Goal: Task Accomplishment & Management: Use online tool/utility

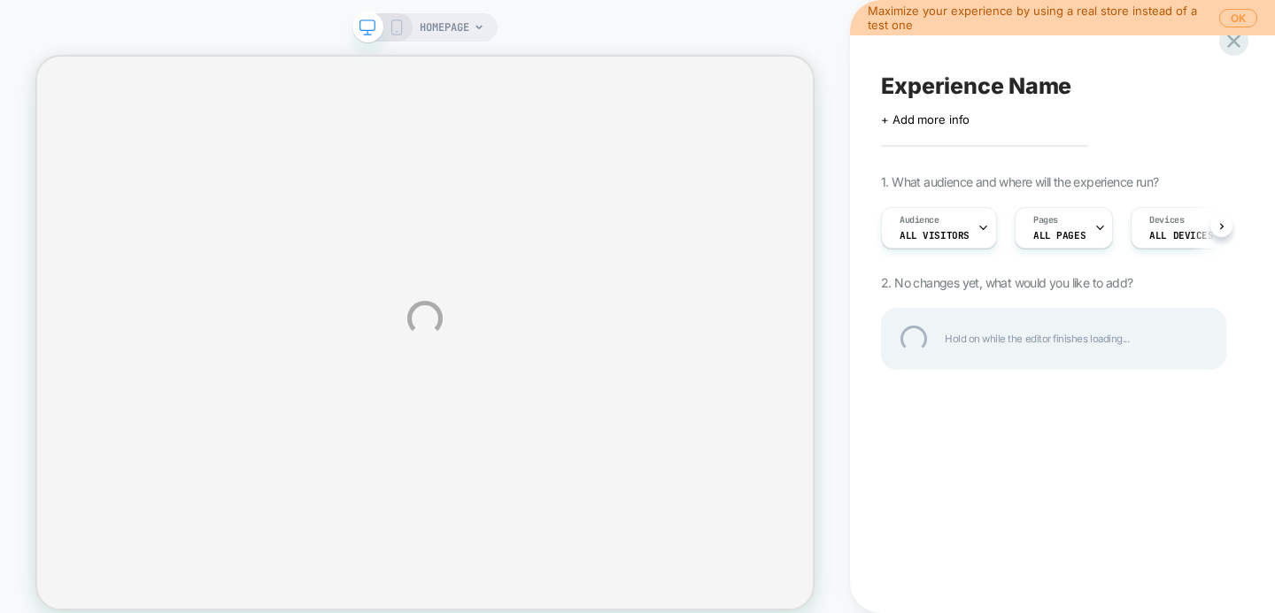
click at [1228, 13] on div "HOMEPAGE Maximize your experience by using a real store instead of a test one O…" at bounding box center [637, 318] width 1275 height 637
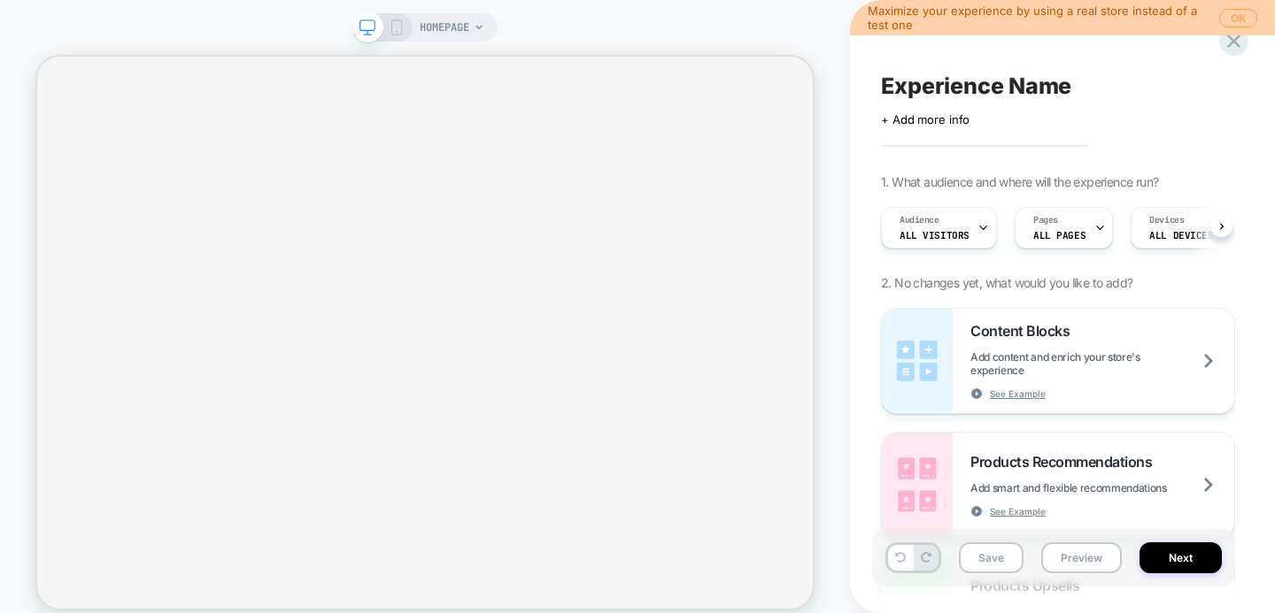
scroll to position [0, 1]
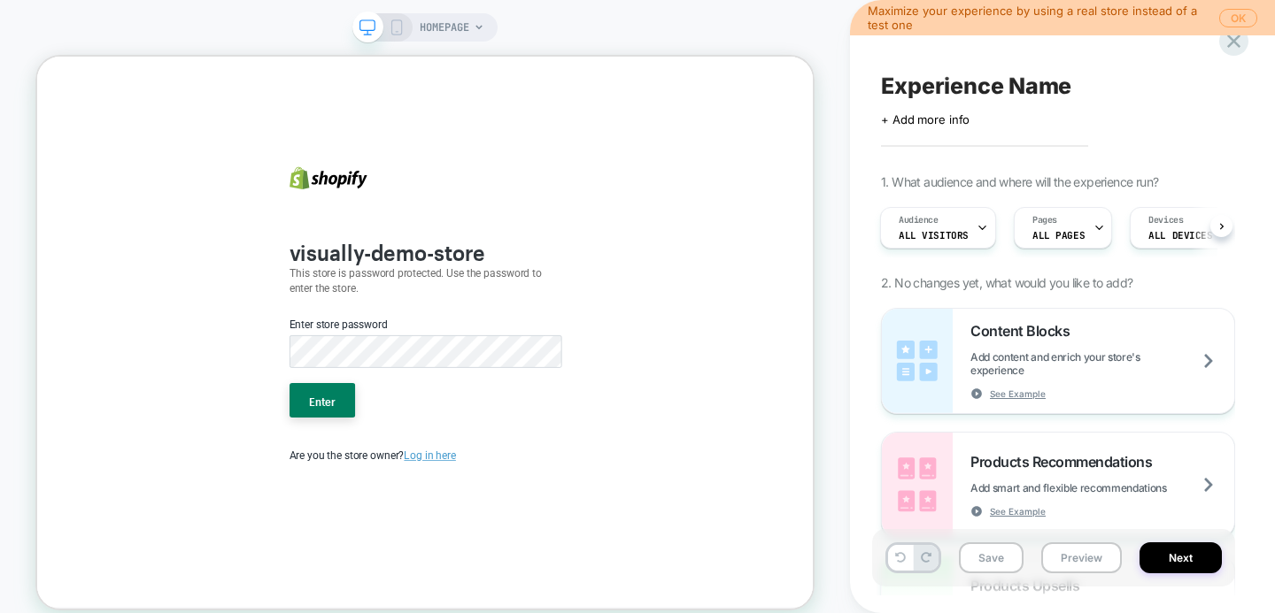
click at [1240, 17] on button "OK" at bounding box center [1238, 18] width 38 height 19
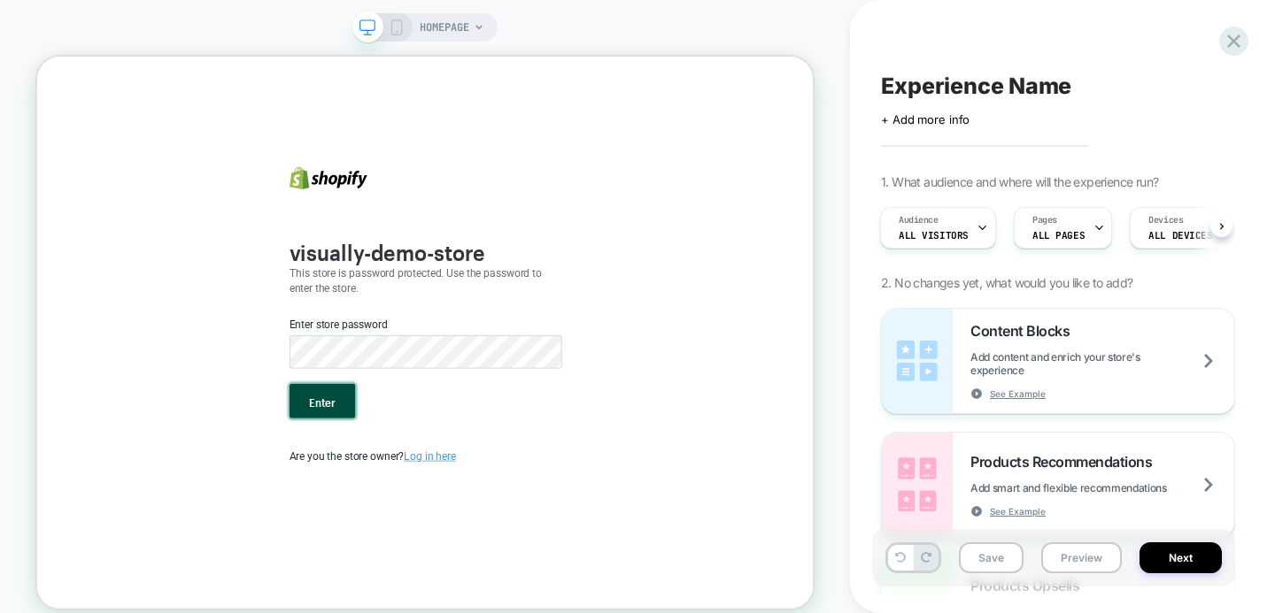
click at [444, 506] on button "Enter" at bounding box center [418, 516] width 88 height 46
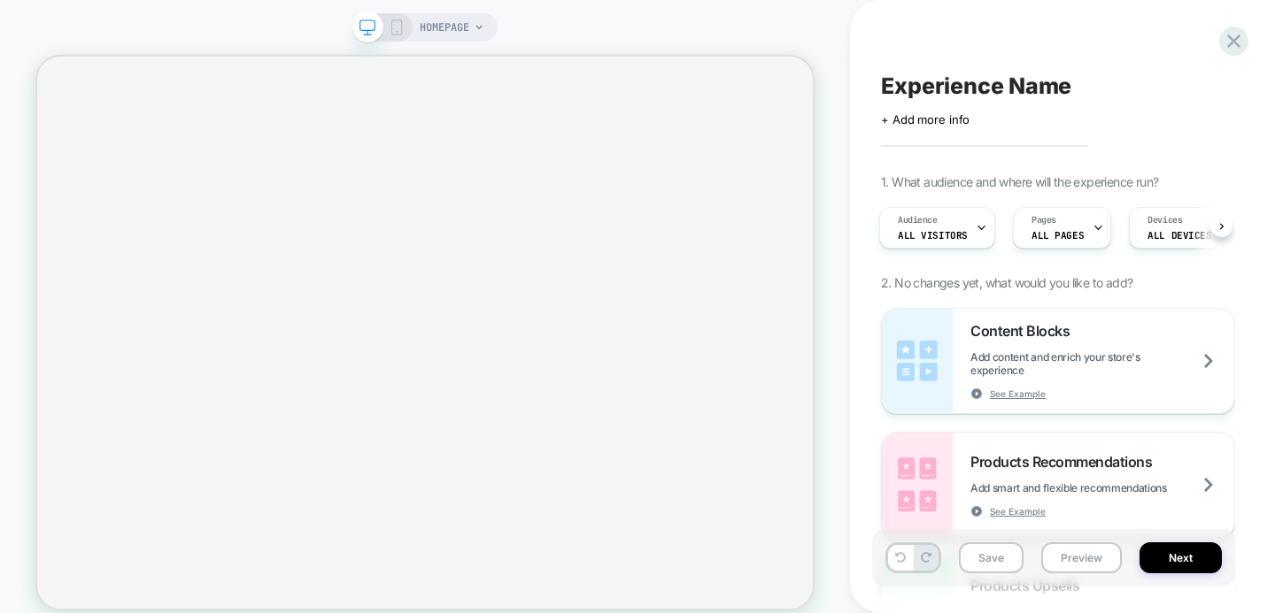
scroll to position [555, 0]
click at [429, 22] on span "HOMEPAGE" at bounding box center [445, 27] width 50 height 28
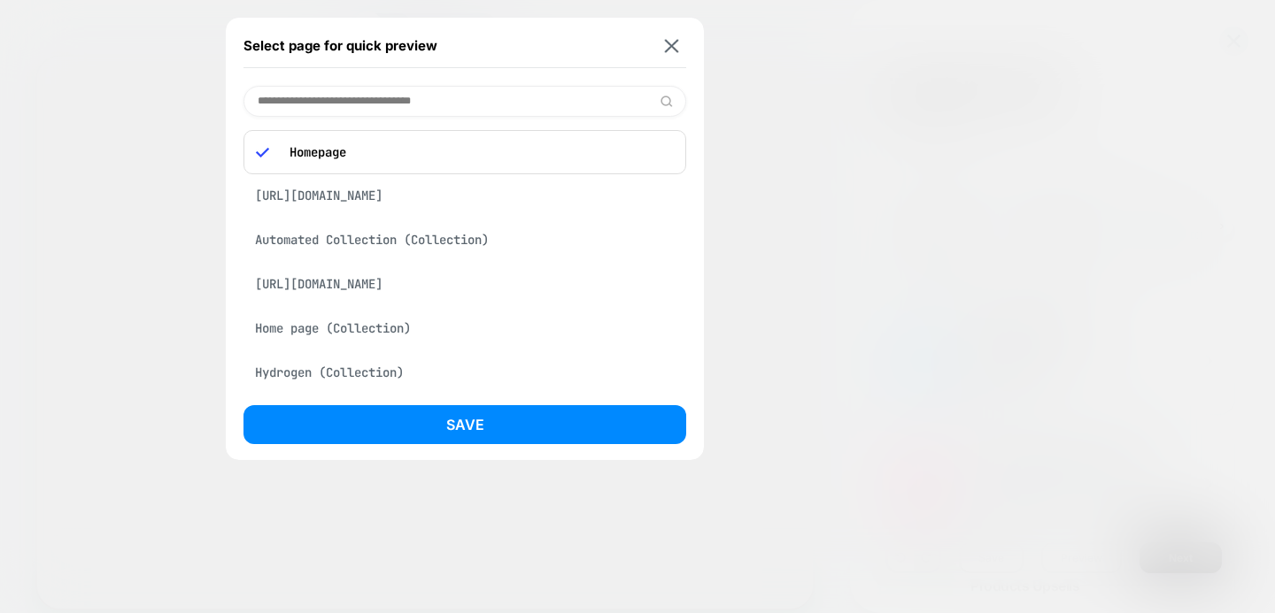
paste input "**********"
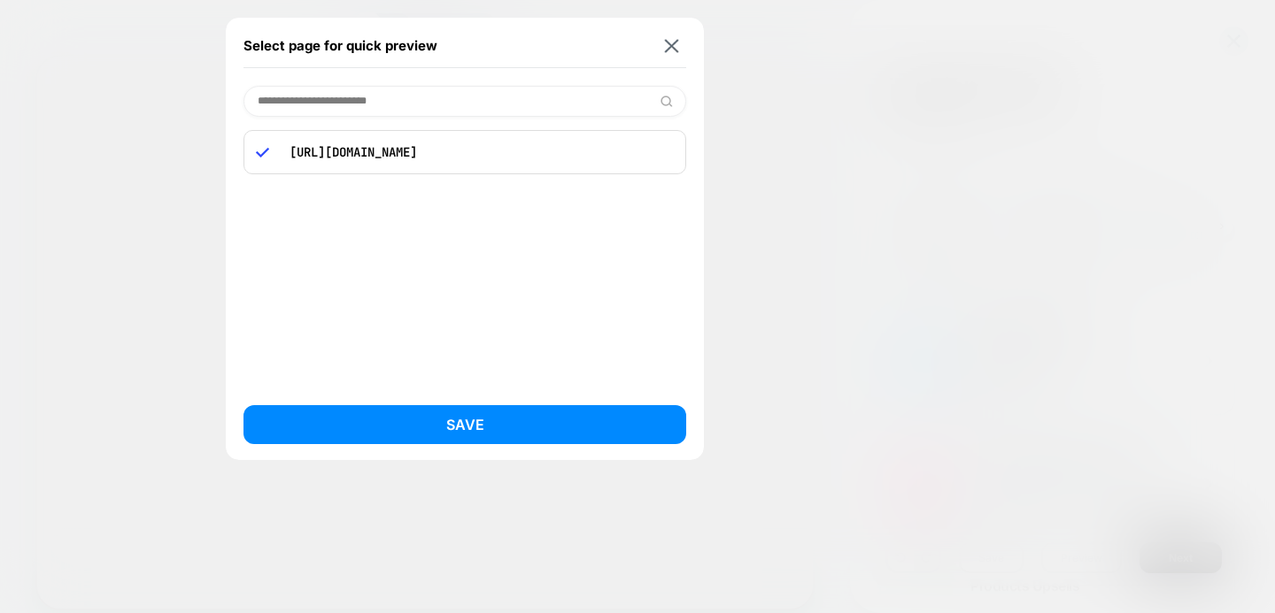
type input "**********"
click at [413, 129] on div "[URL][DOMAIN_NAME]" at bounding box center [464, 252] width 443 height 271
click at [413, 142] on div "[URL][DOMAIN_NAME]" at bounding box center [464, 152] width 443 height 44
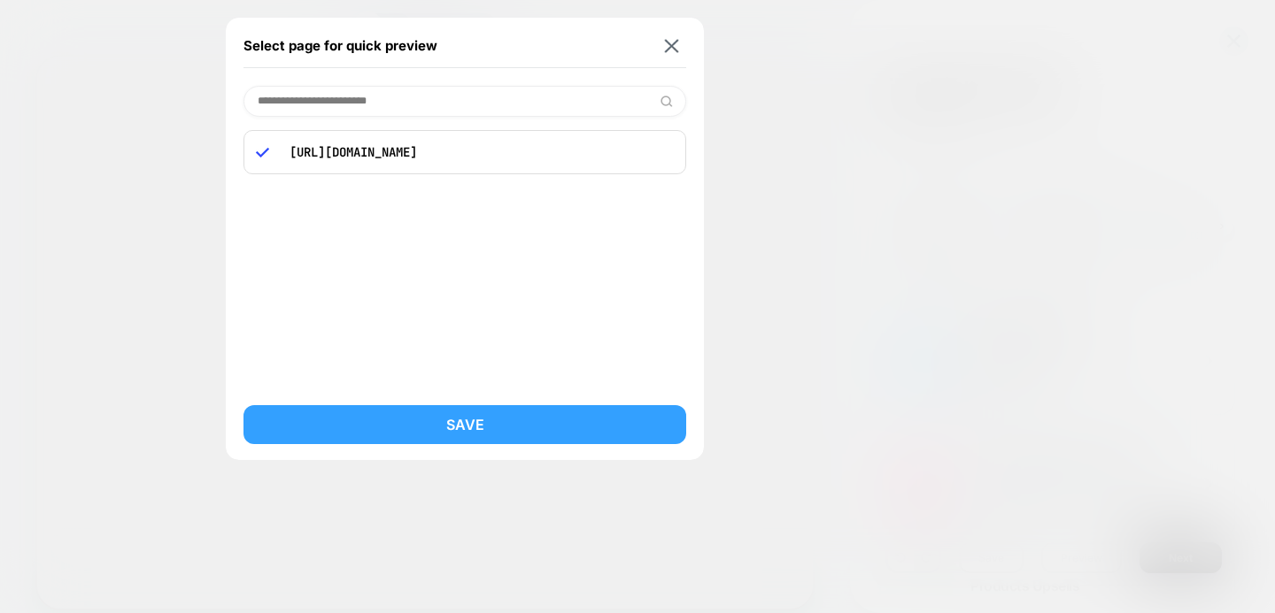
click at [457, 421] on button "Save" at bounding box center [464, 424] width 443 height 39
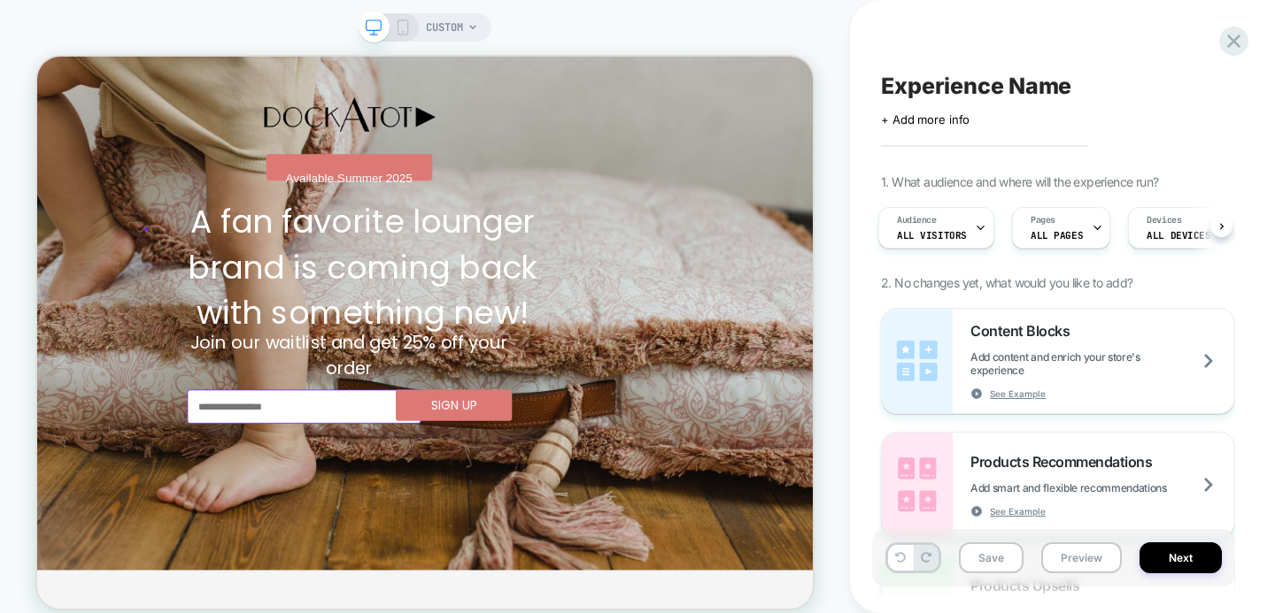
scroll to position [0, 0]
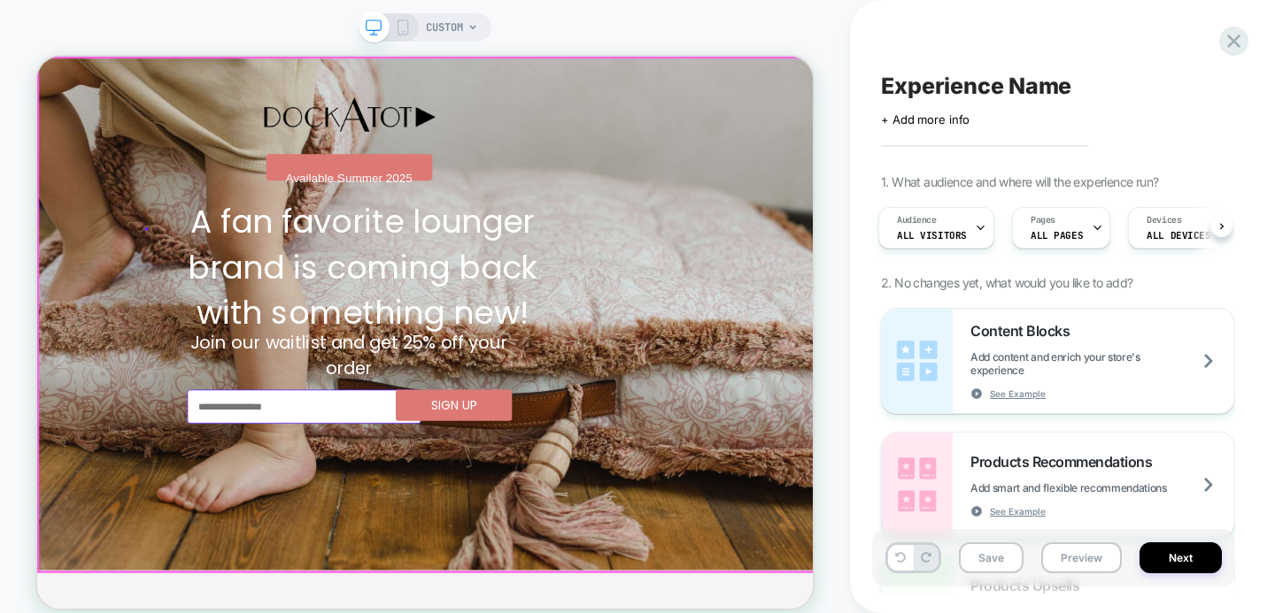
click at [857, 128] on div at bounding box center [555, 399] width 832 height 685
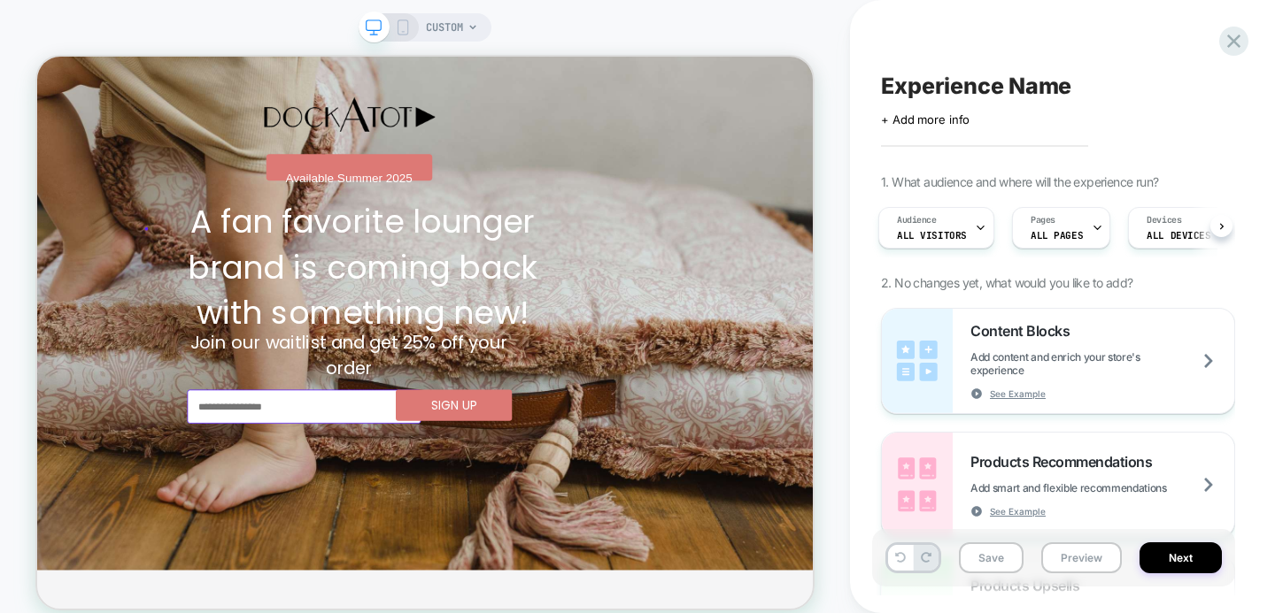
click at [405, 23] on icon at bounding box center [403, 27] width 16 height 16
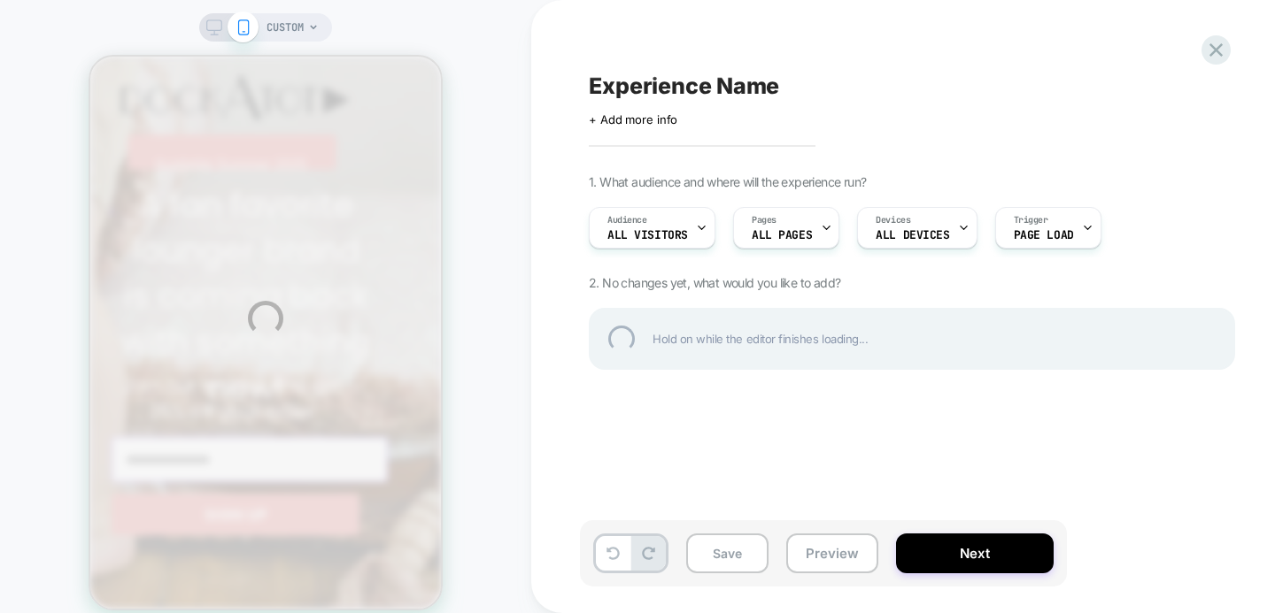
click at [223, 26] on div "CUSTOM Experience Name Click to edit experience details + Add more info 1. What…" at bounding box center [637, 318] width 1275 height 637
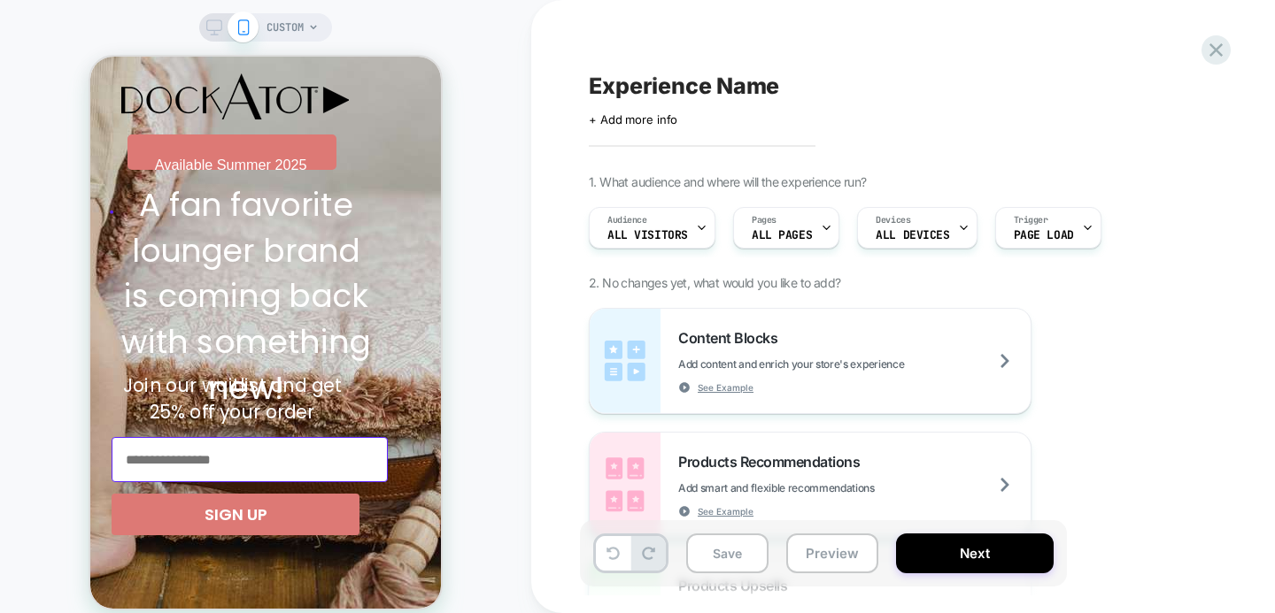
click at [212, 29] on icon at bounding box center [214, 27] width 16 height 16
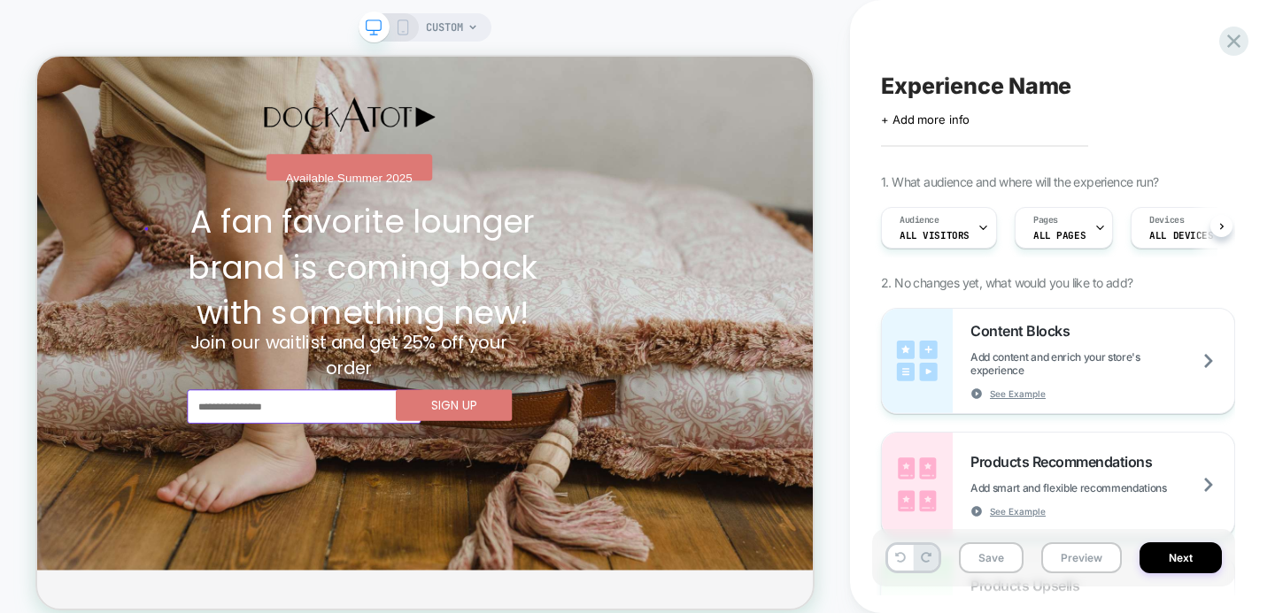
scroll to position [0, 1]
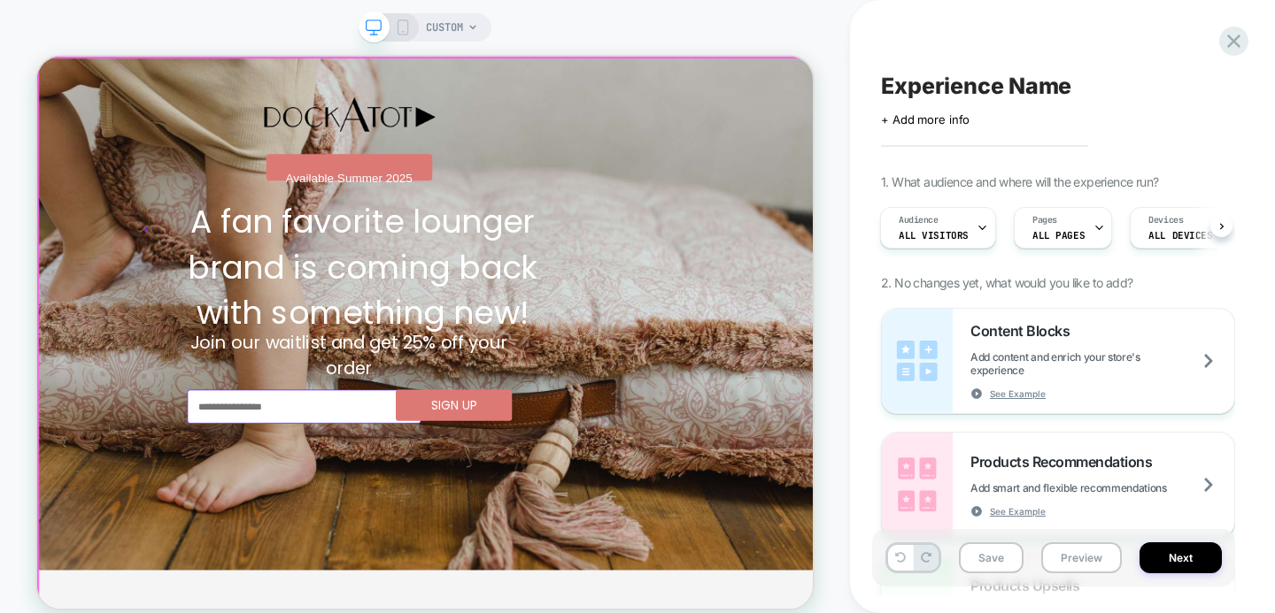
click at [474, 613] on div at bounding box center [554, 424] width 1035 height 735
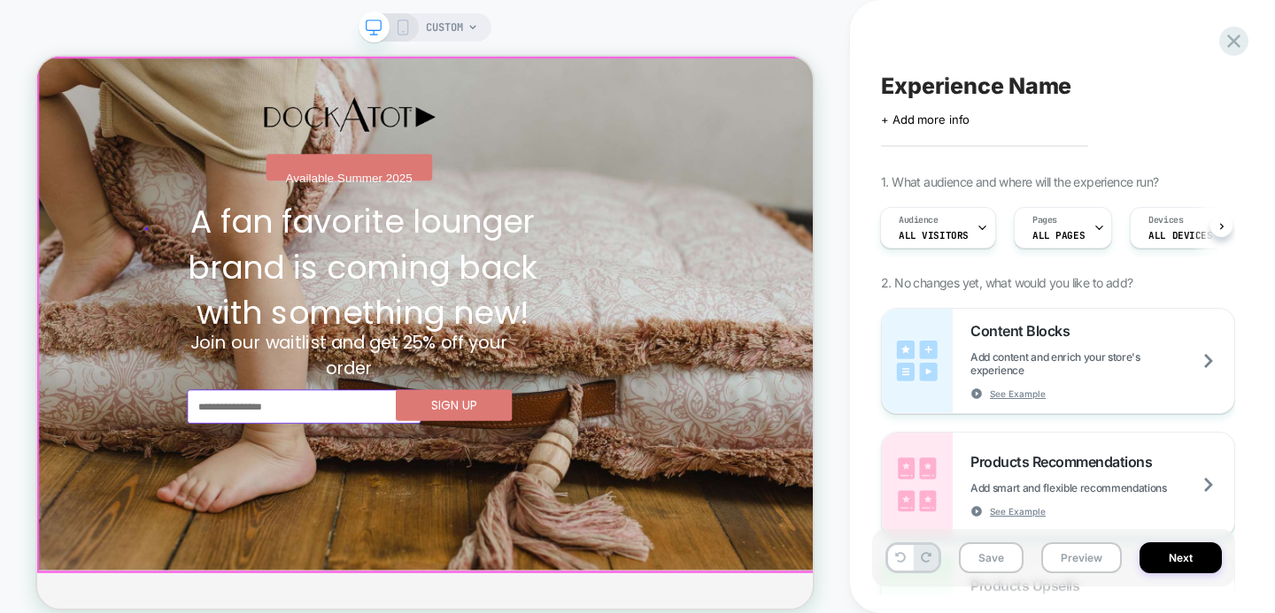
click at [998, 347] on div at bounding box center [554, 399] width 1035 height 685
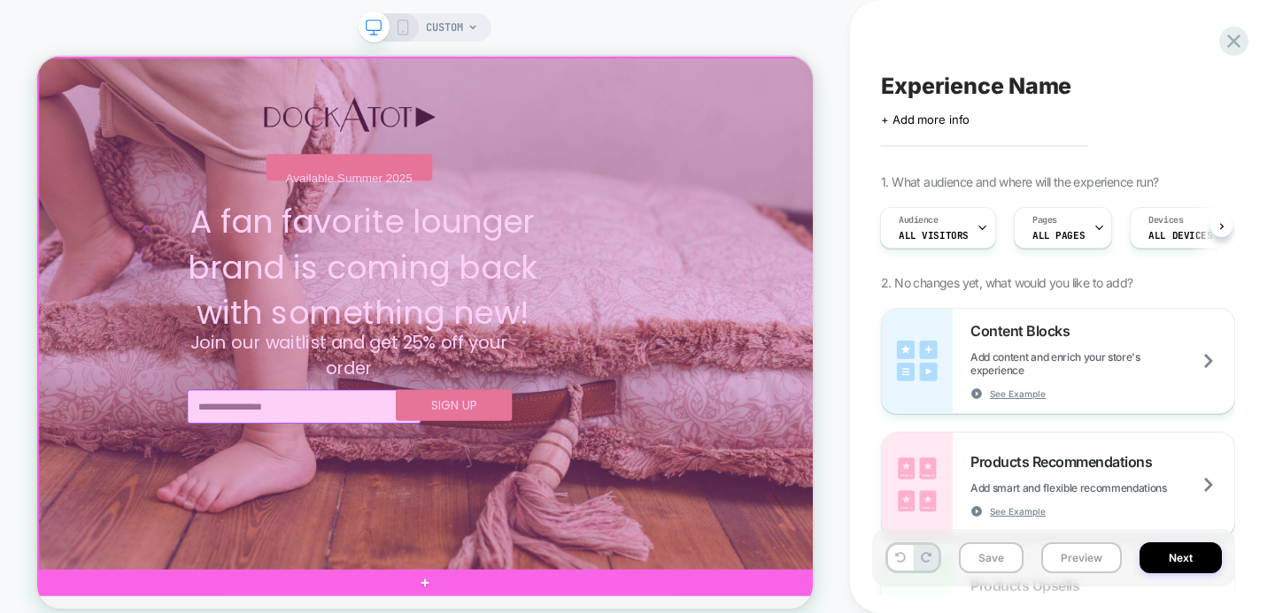
click at [967, 296] on div at bounding box center [556, 400] width 1035 height 685
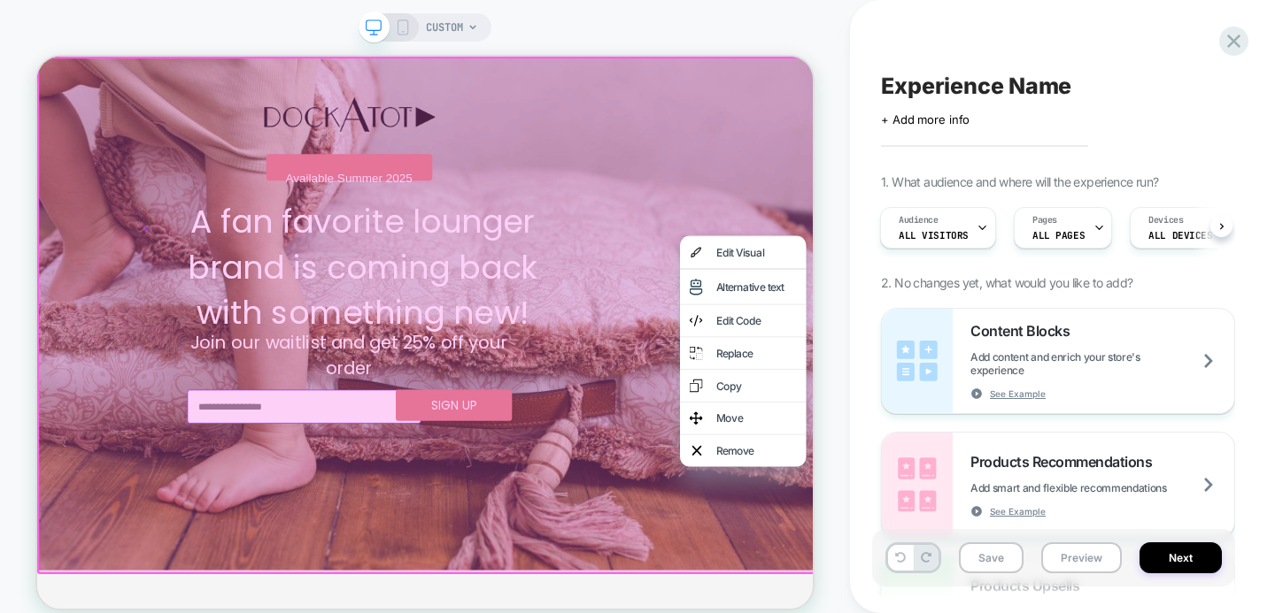
click at [970, 212] on div at bounding box center [557, 402] width 1040 height 690
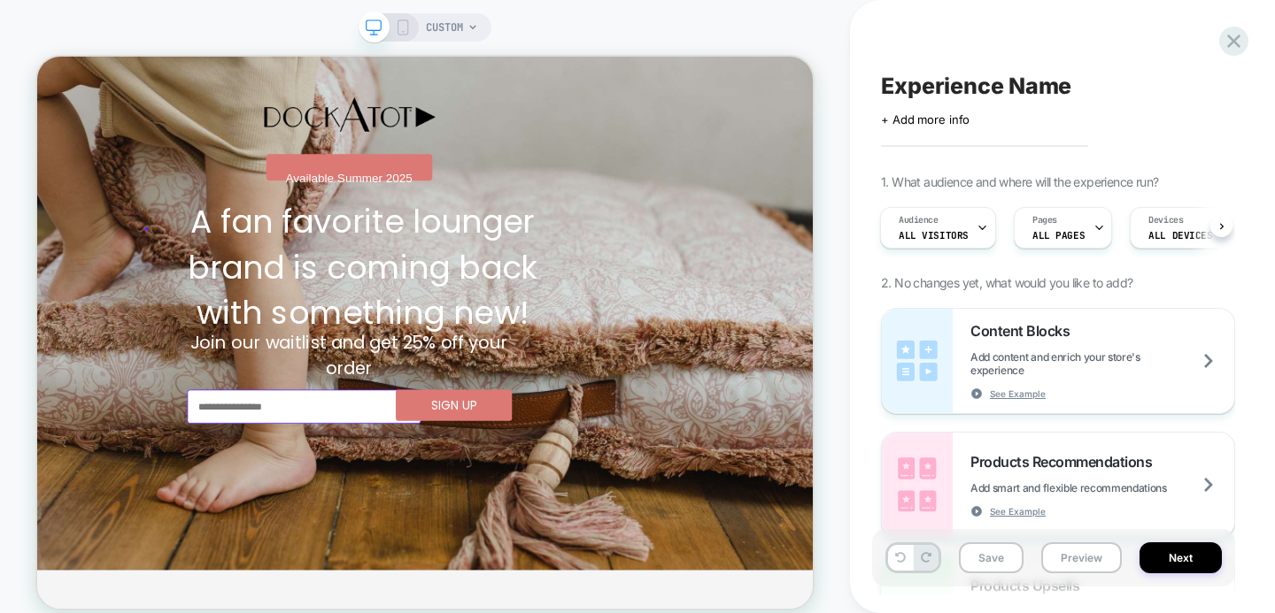
click at [454, 49] on div "CUSTOM" at bounding box center [425, 319] width 850 height 602
click at [454, 31] on span "CUSTOM" at bounding box center [444, 27] width 37 height 28
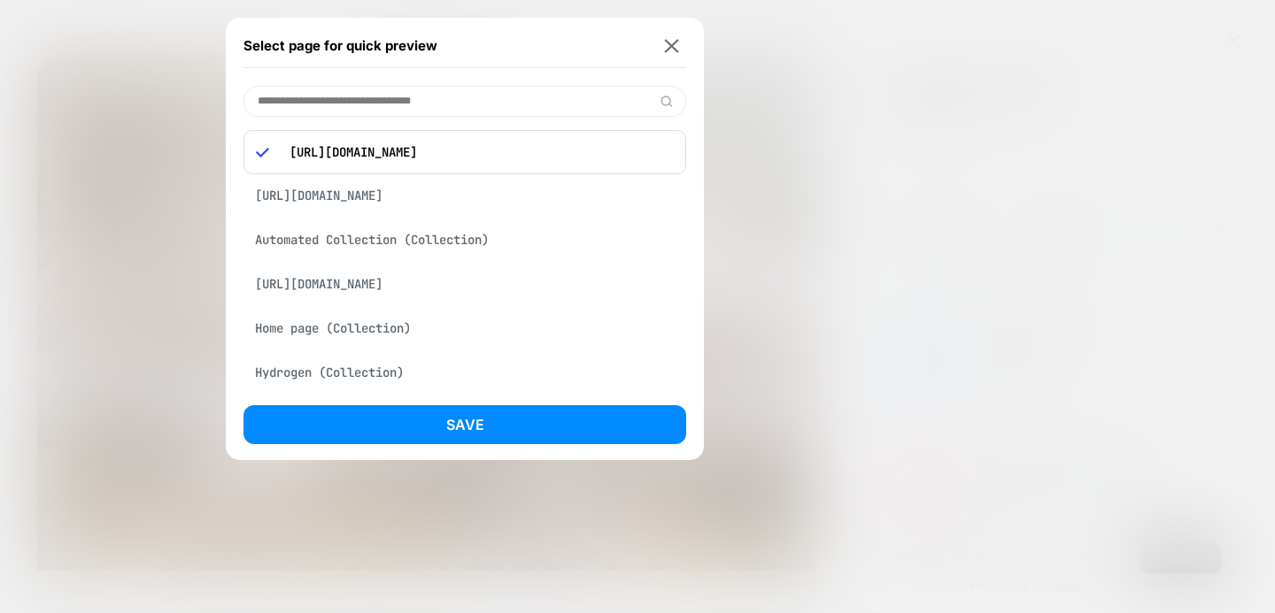
click at [435, 106] on input at bounding box center [464, 101] width 443 height 31
paste input "**********"
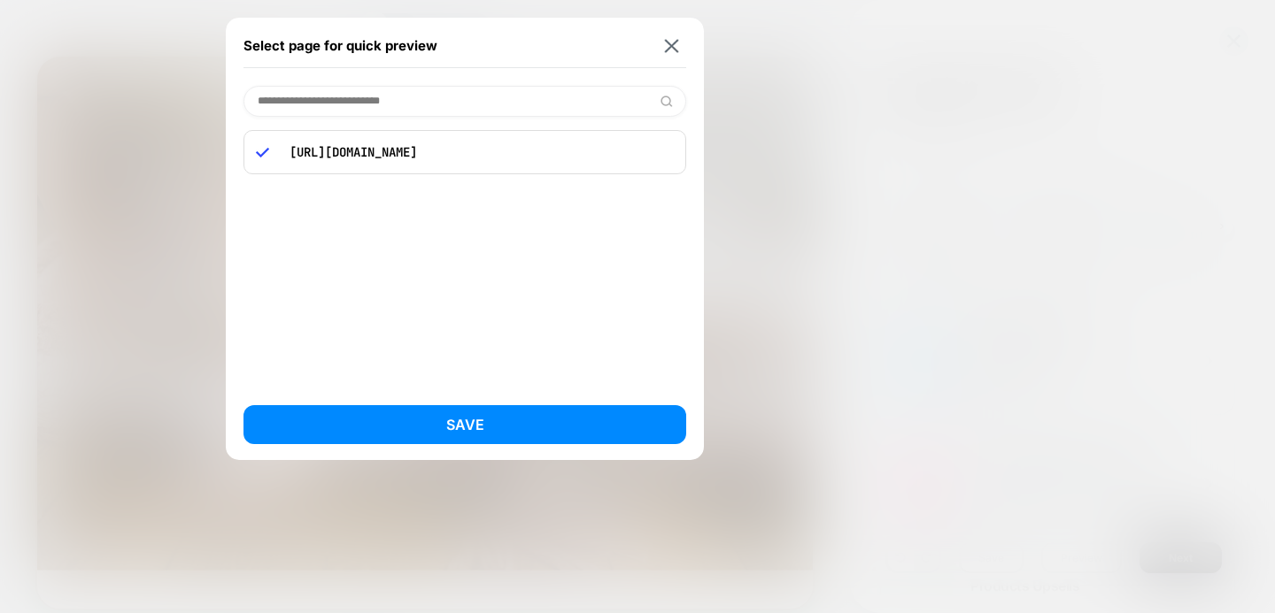
type input "**********"
click at [434, 169] on div "[URL][DOMAIN_NAME]" at bounding box center [464, 152] width 443 height 44
click at [414, 144] on p "[URL][DOMAIN_NAME]" at bounding box center [477, 152] width 393 height 16
click at [415, 156] on p "[URL][DOMAIN_NAME]" at bounding box center [477, 152] width 393 height 16
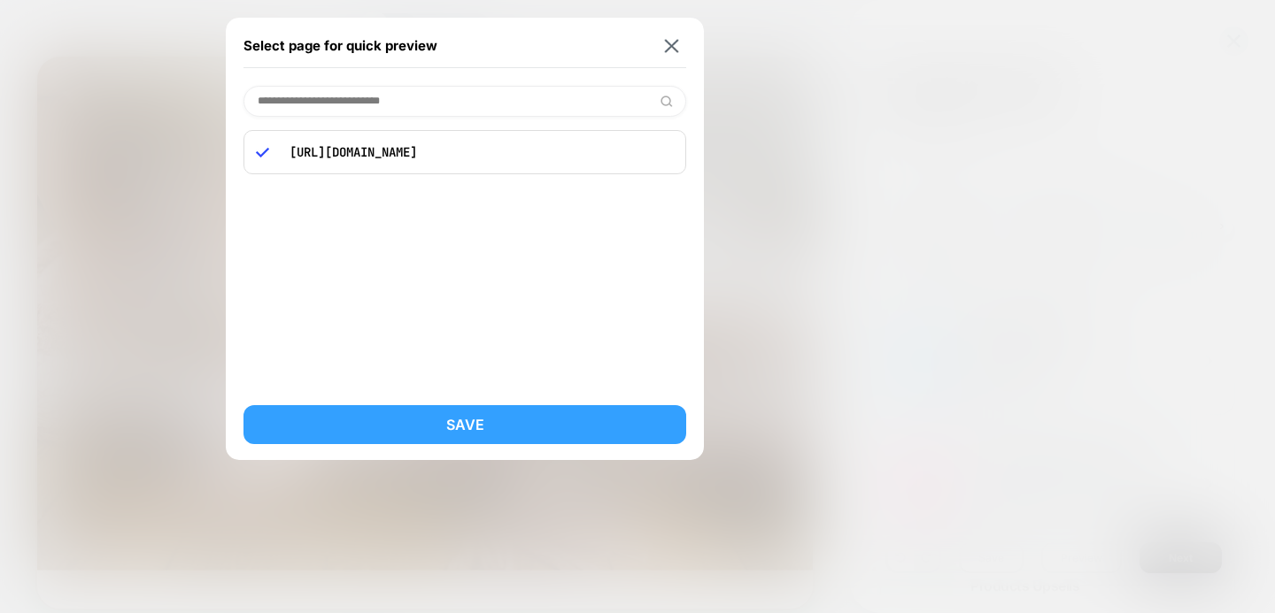
click at [410, 413] on button "Save" at bounding box center [464, 424] width 443 height 39
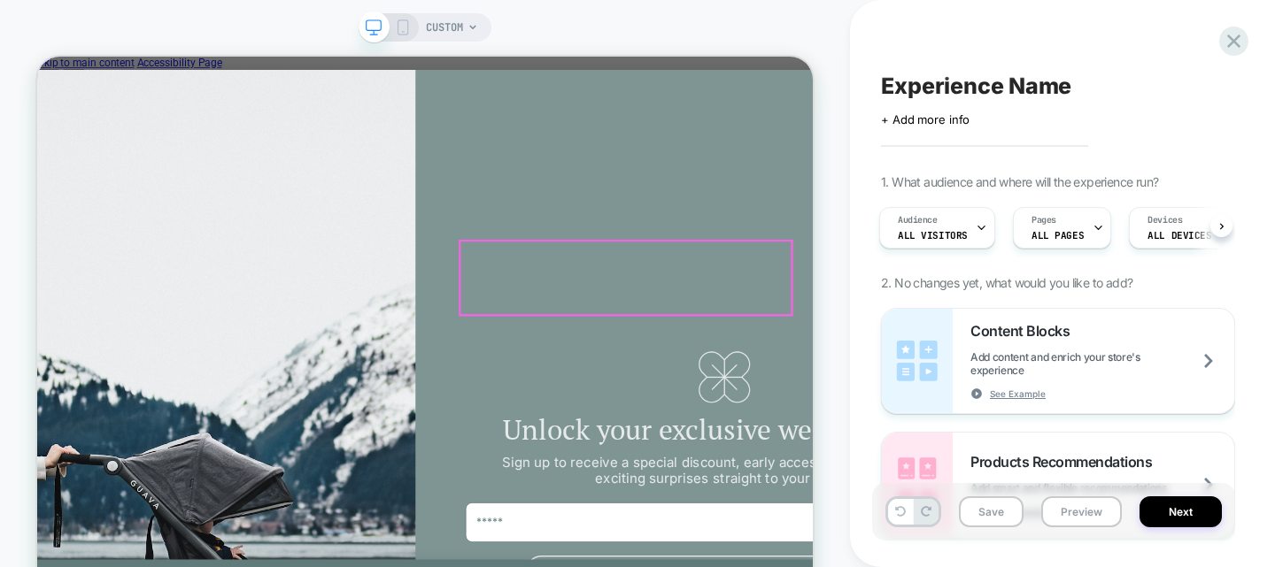
scroll to position [8, 0]
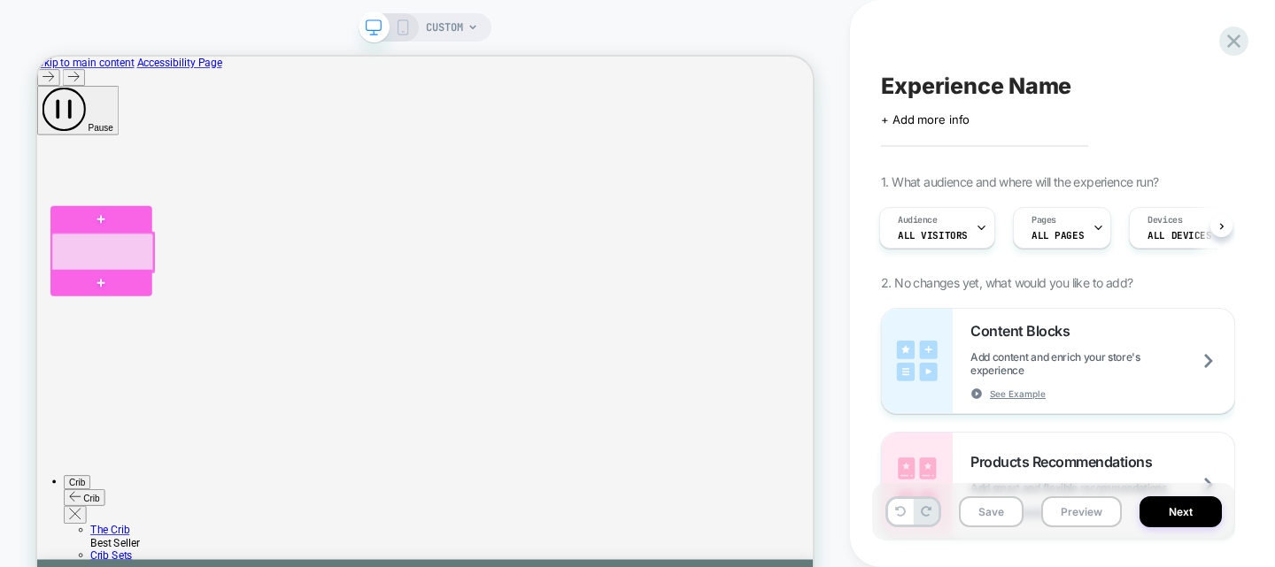
click at [137, 316] on div at bounding box center [124, 317] width 135 height 51
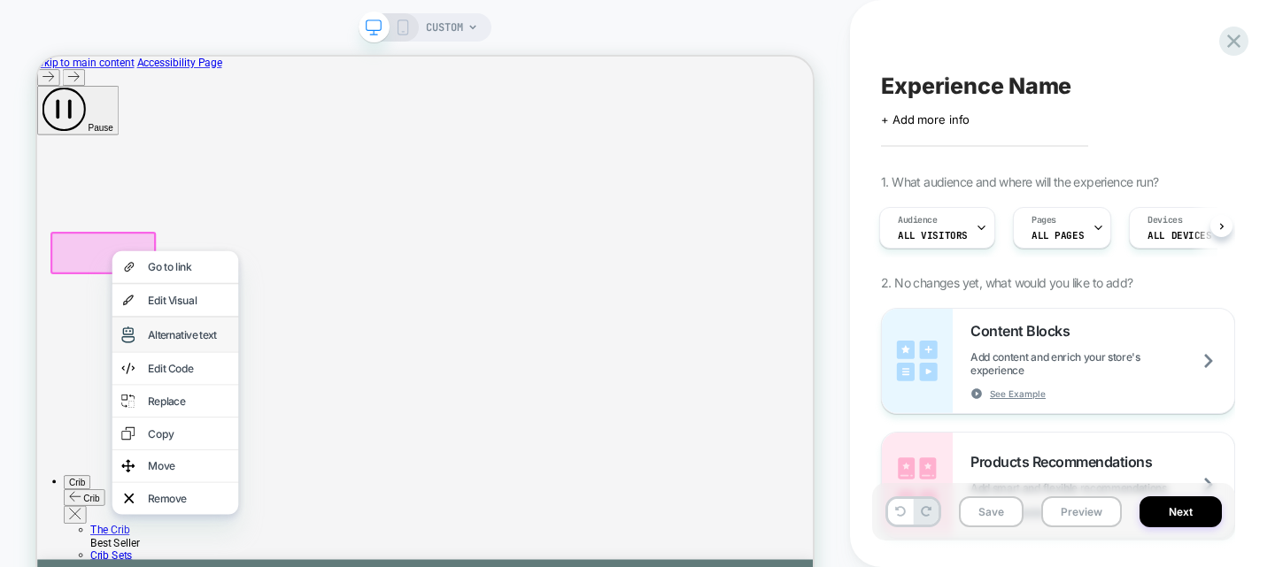
click at [204, 436] on div "Alternative text" at bounding box center [239, 428] width 108 height 18
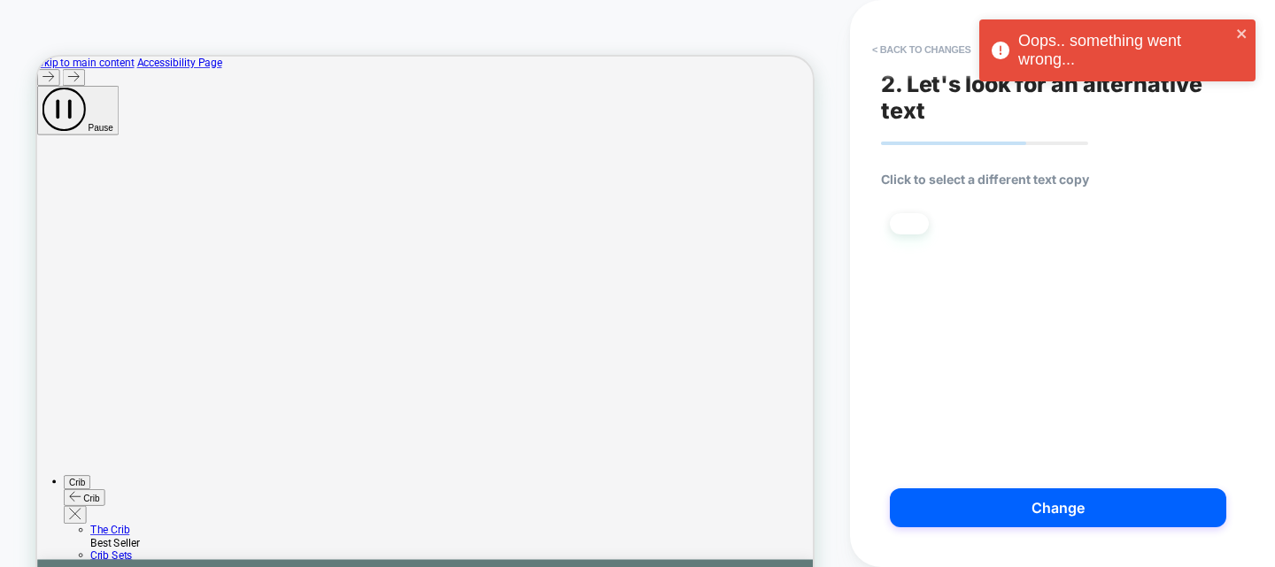
click at [916, 223] on li at bounding box center [909, 223] width 39 height 21
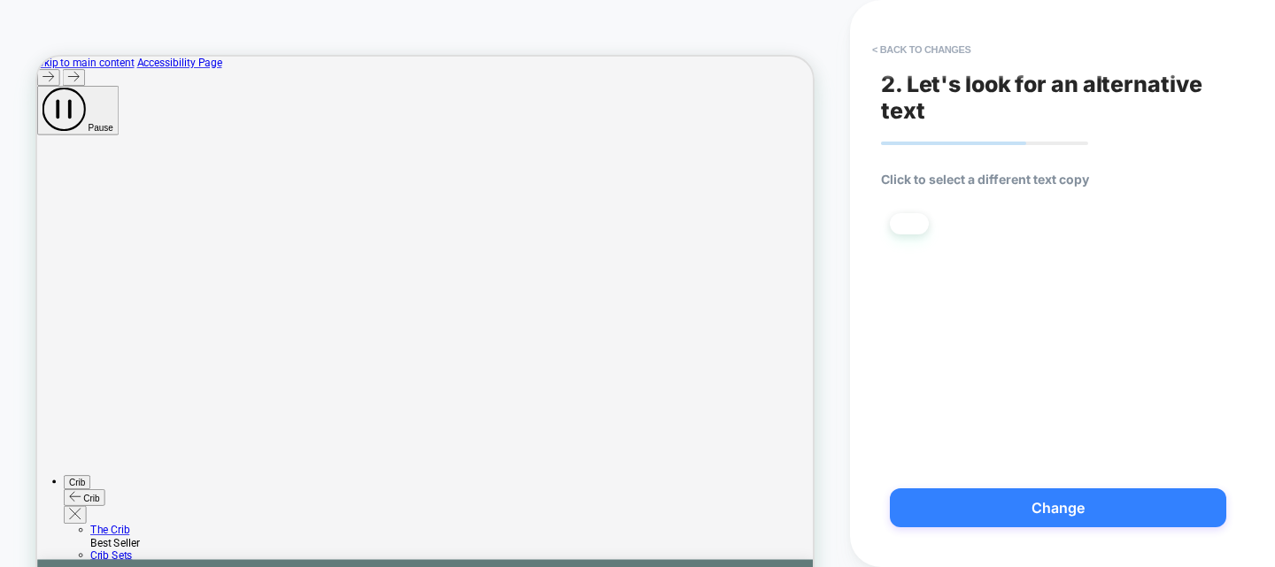
click at [1046, 508] on button "Change" at bounding box center [1058, 508] width 336 height 39
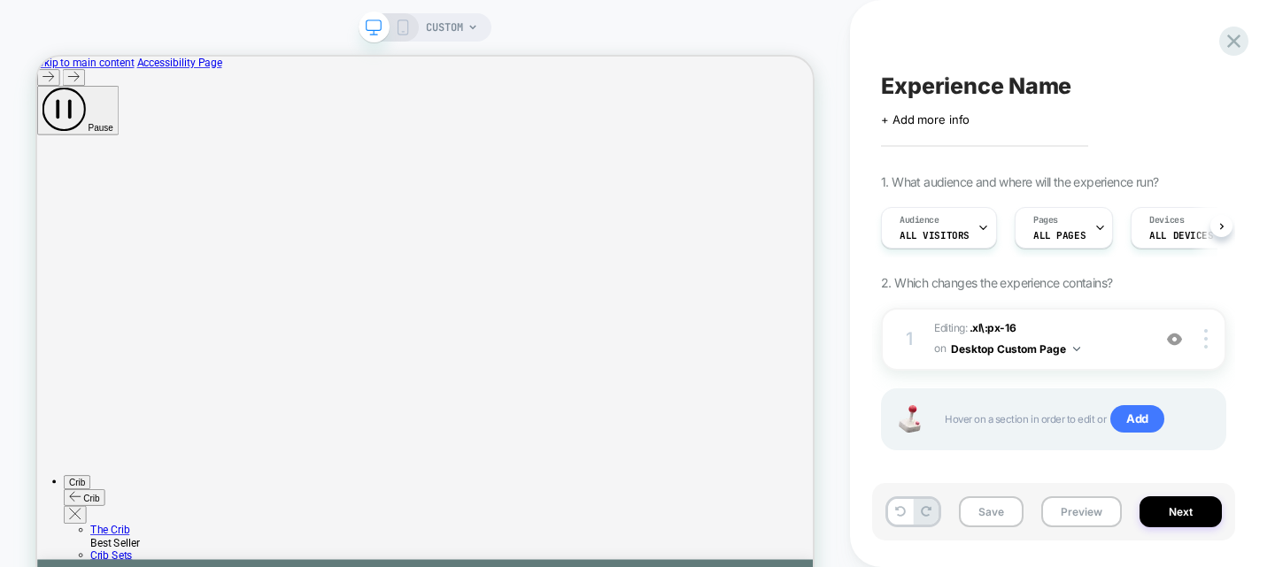
scroll to position [0, 1]
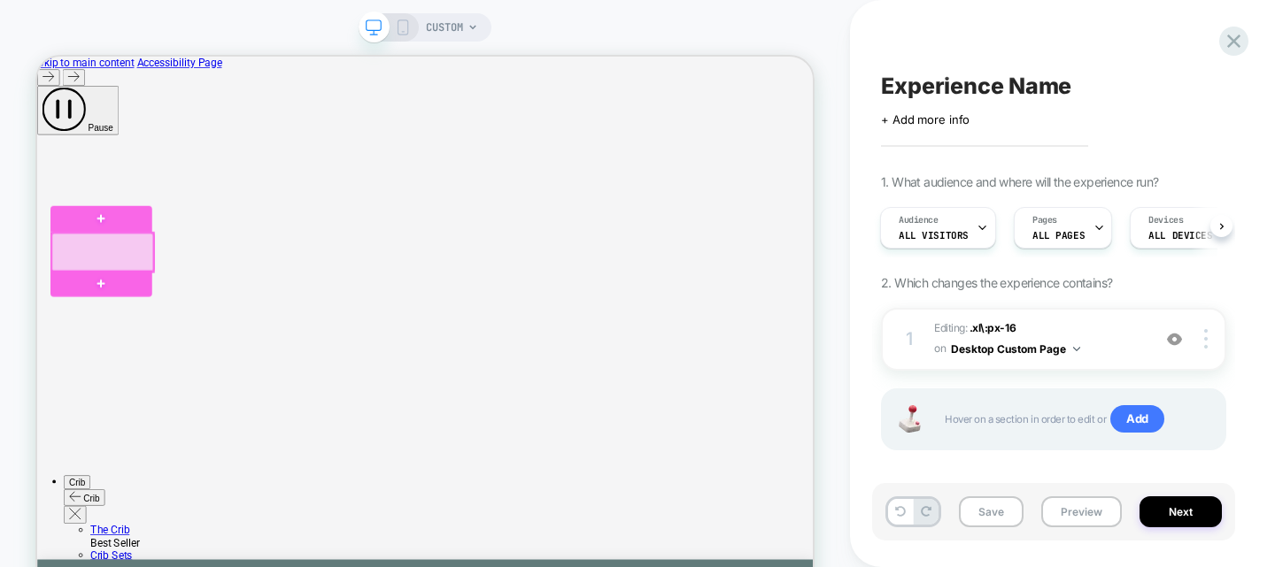
click at [121, 314] on div at bounding box center [124, 317] width 135 height 51
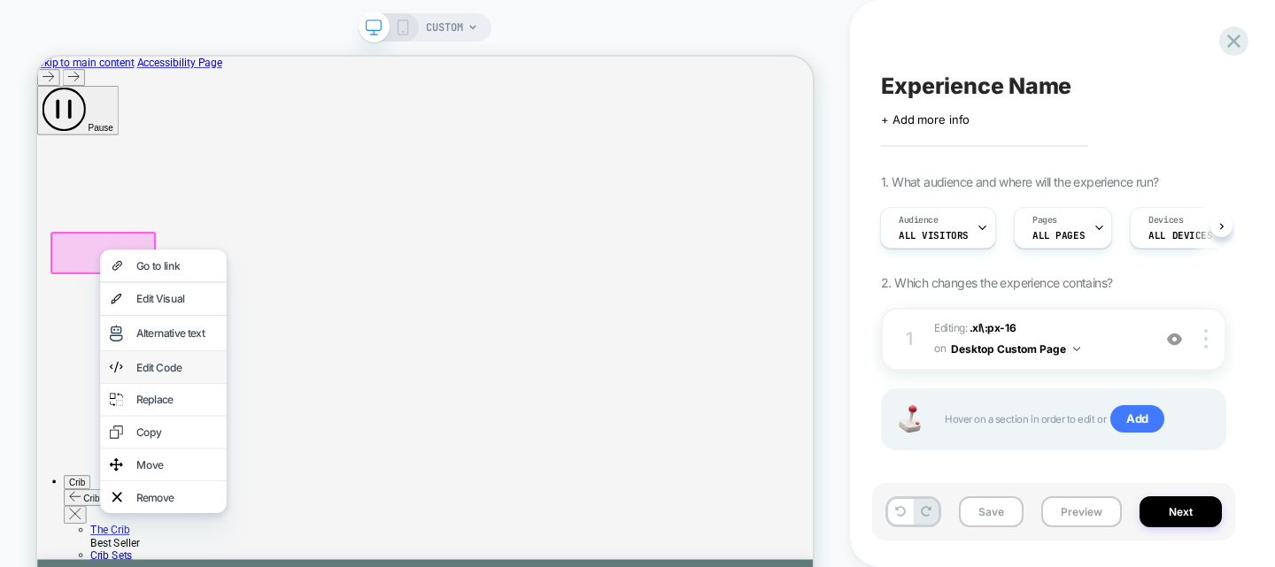
click at [185, 480] on div "Edit Code" at bounding box center [223, 471] width 108 height 18
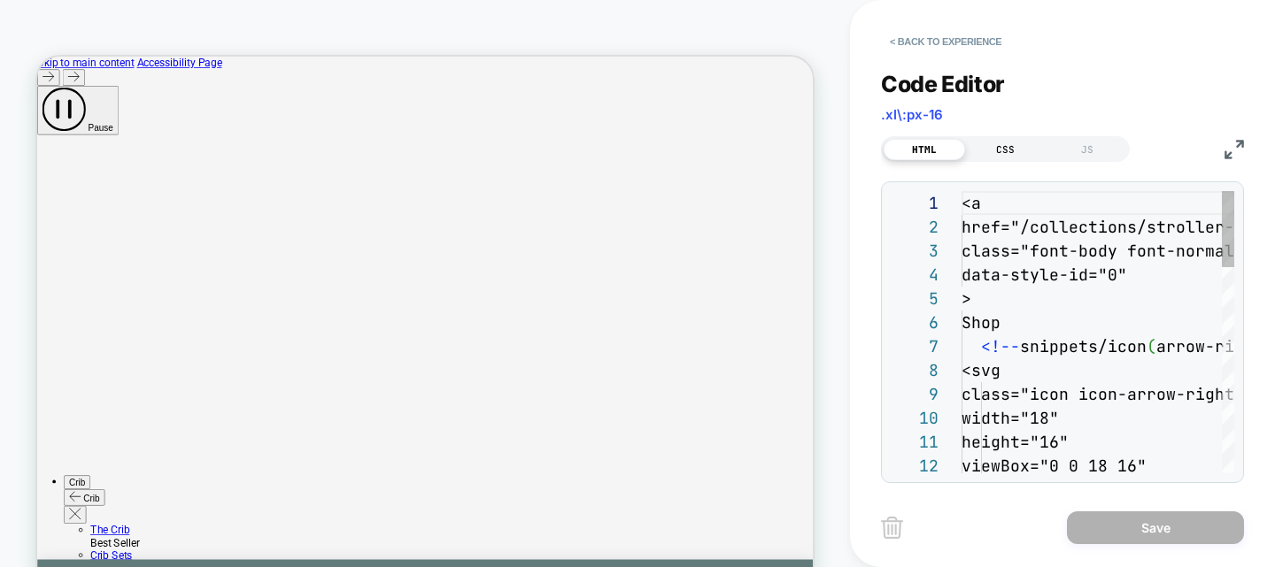
scroll to position [239, 0]
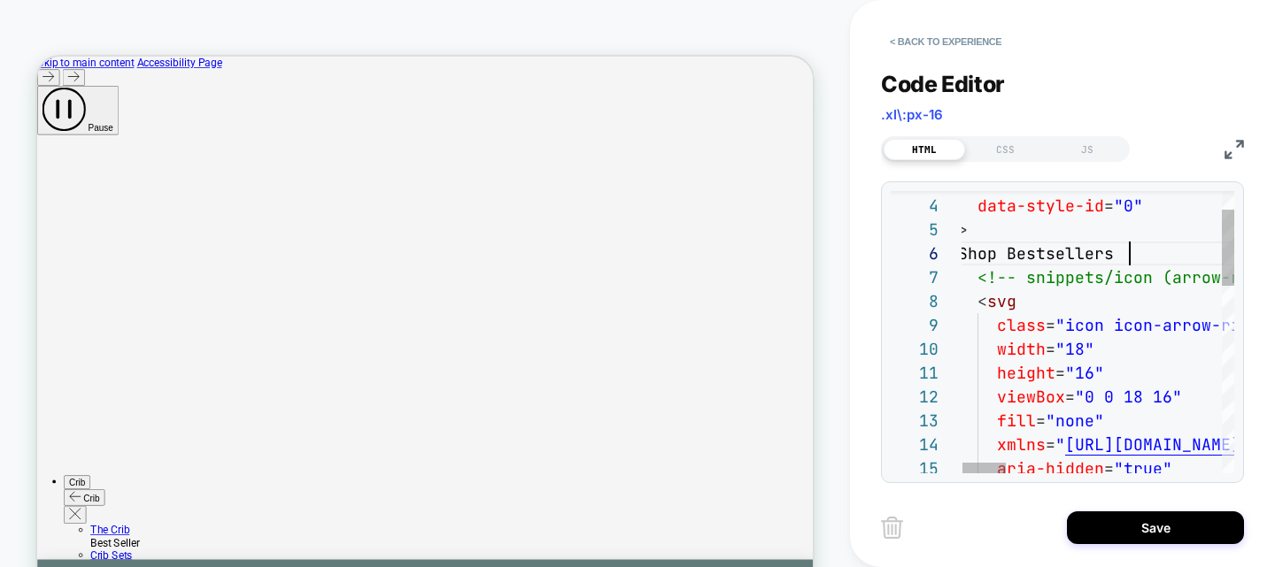
scroll to position [119, 172]
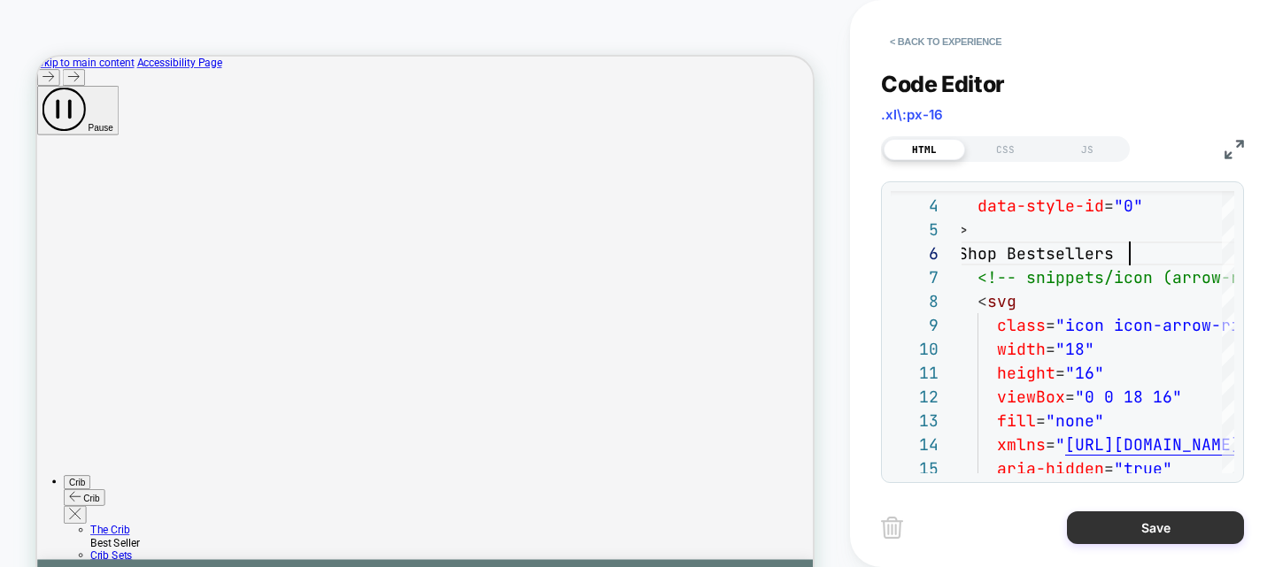
type textarea "**********"
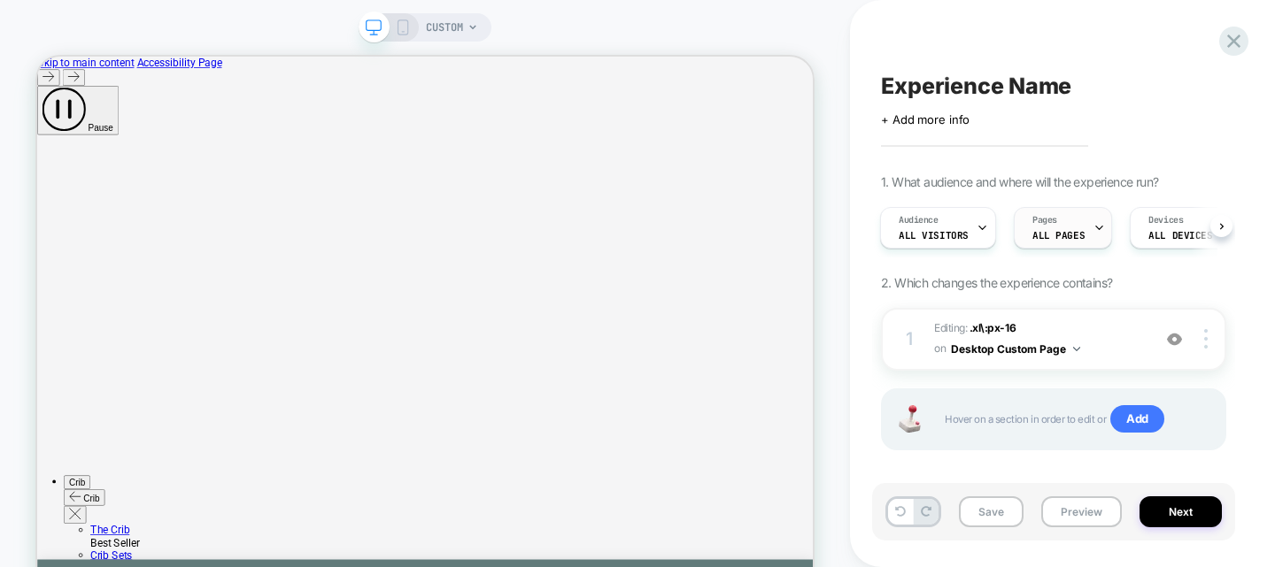
scroll to position [14, 0]
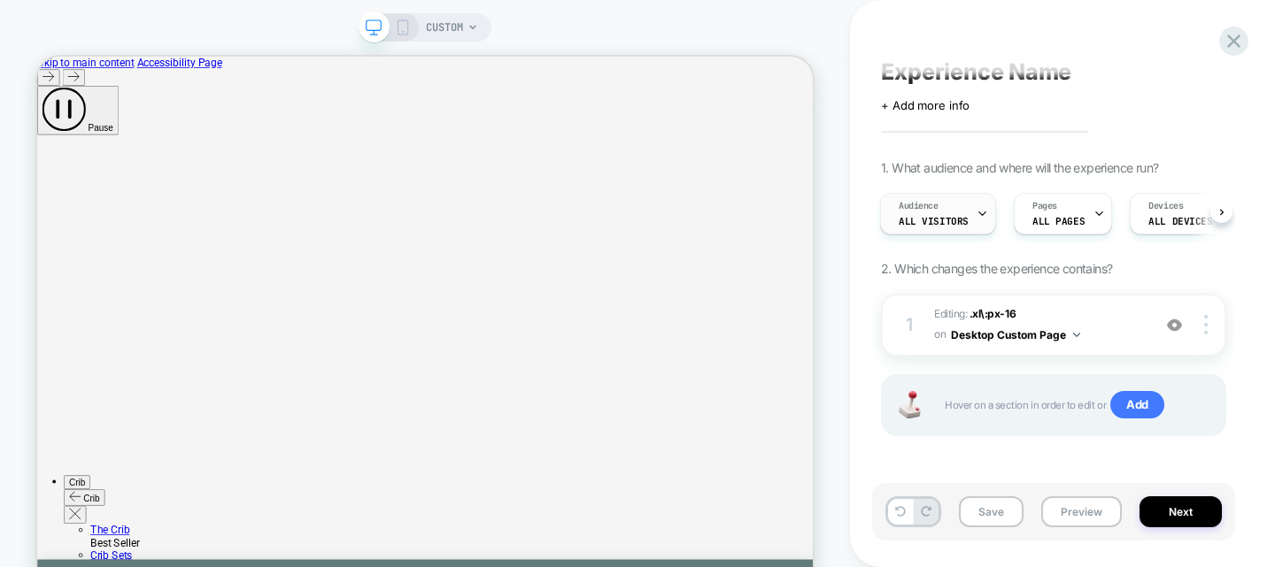
click at [980, 227] on div at bounding box center [982, 214] width 12 height 40
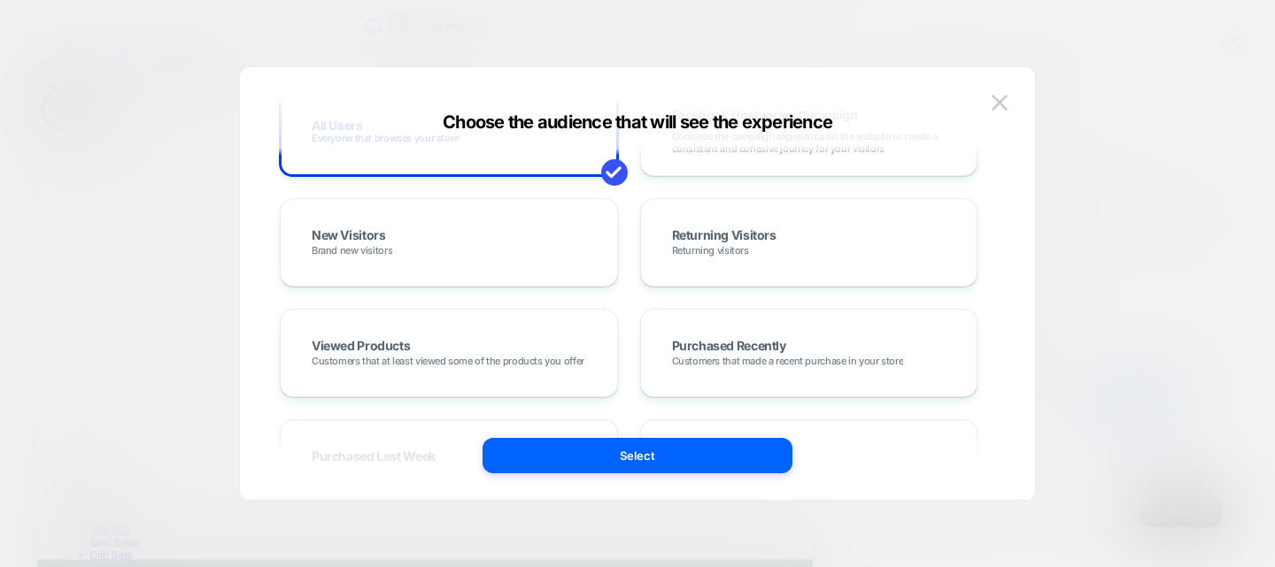
scroll to position [209, 0]
click at [563, 259] on div "New Visitors Brand new visitors" at bounding box center [448, 240] width 301 height 51
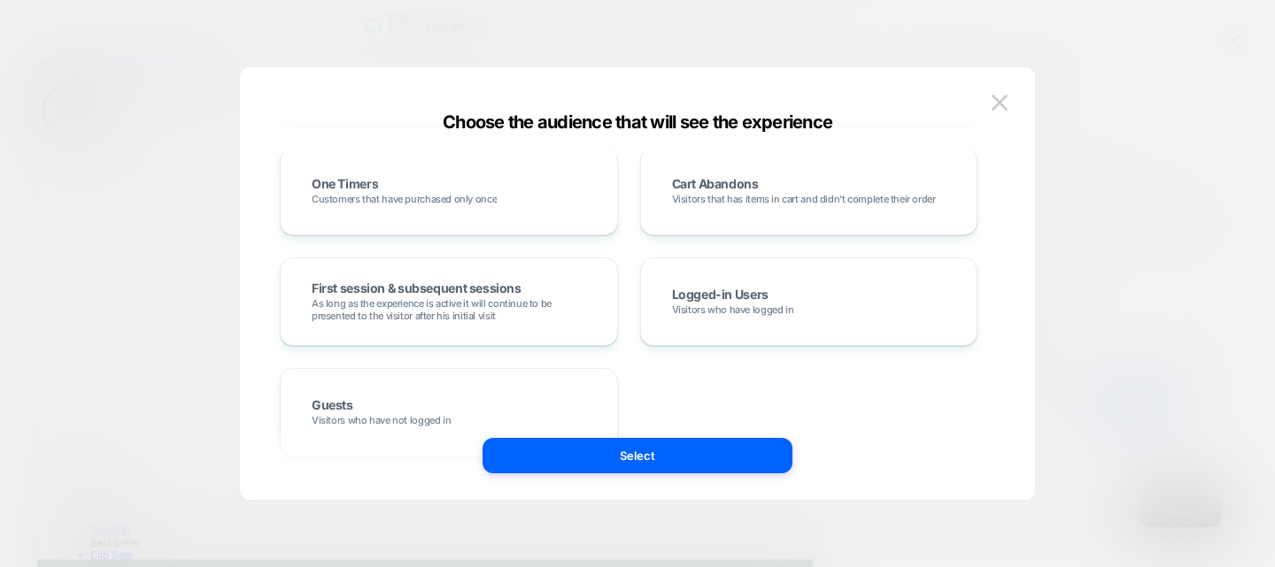
scroll to position [592, 0]
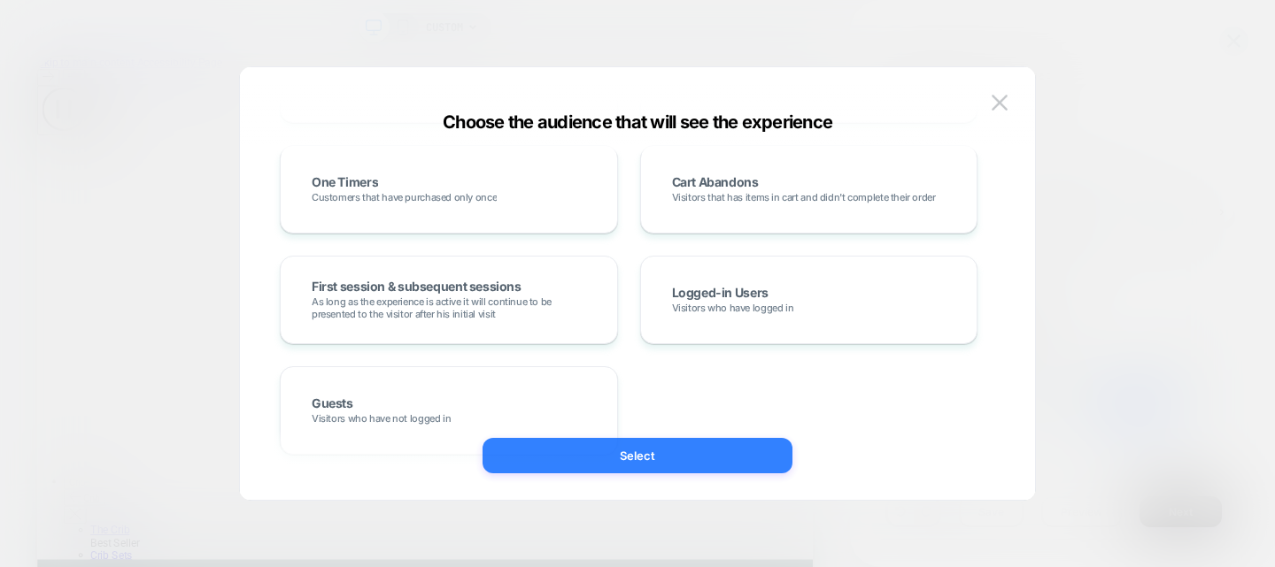
click at [586, 461] on button "Select" at bounding box center [637, 455] width 310 height 35
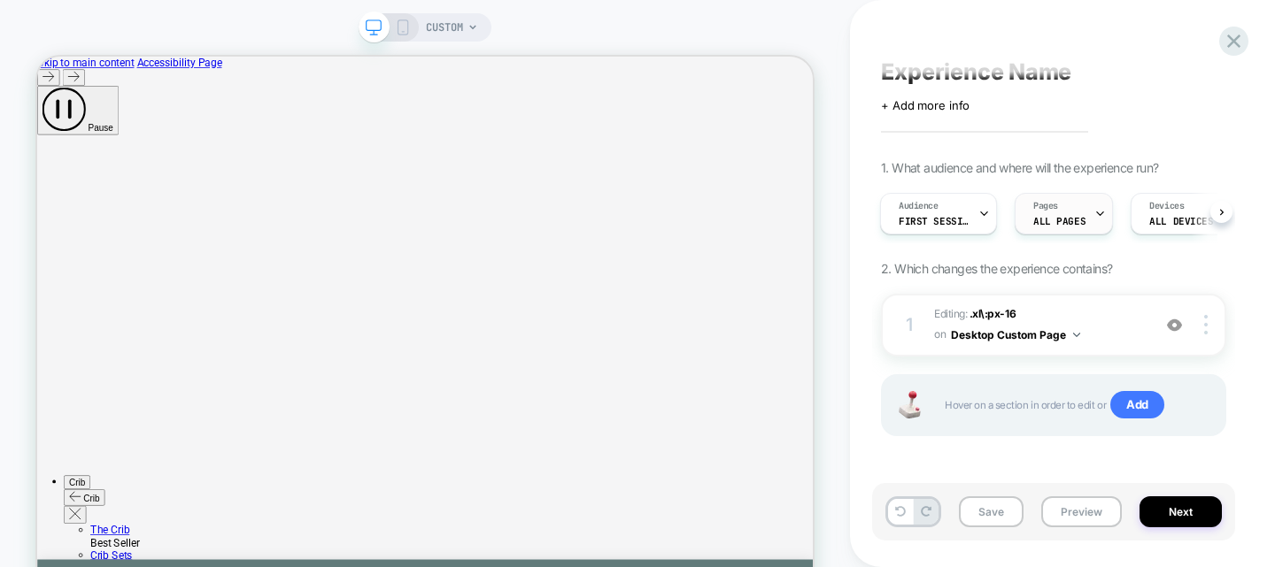
click at [0, 0] on span "ALL PAGES" at bounding box center [0, 0] width 0 height 0
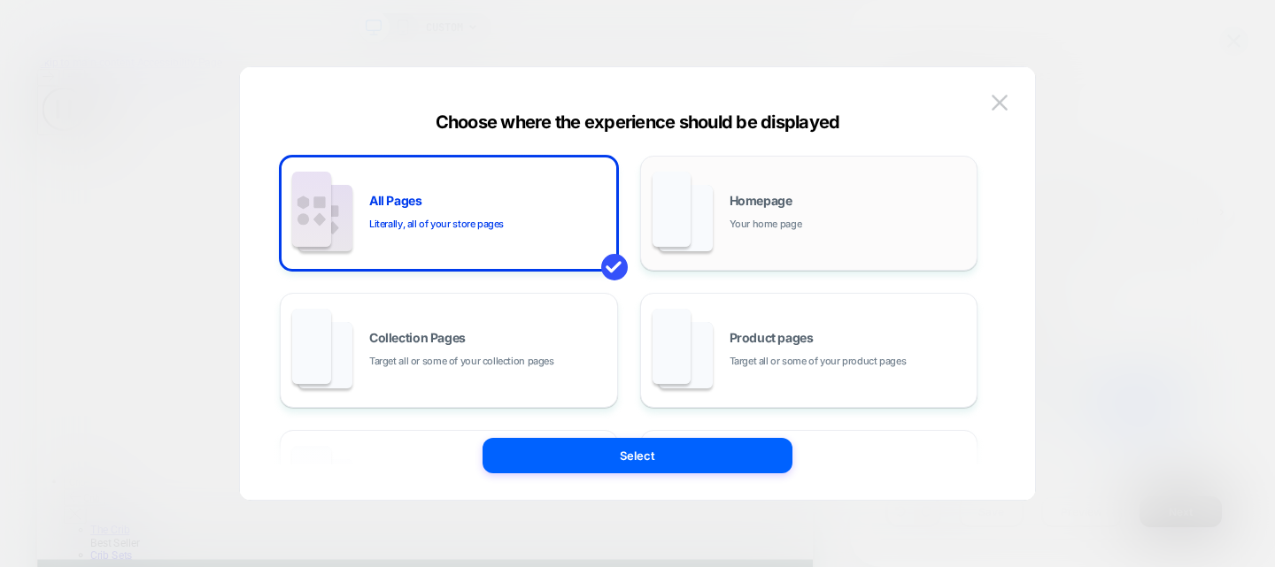
click at [859, 193] on div "Homepage Your home page" at bounding box center [809, 213] width 319 height 97
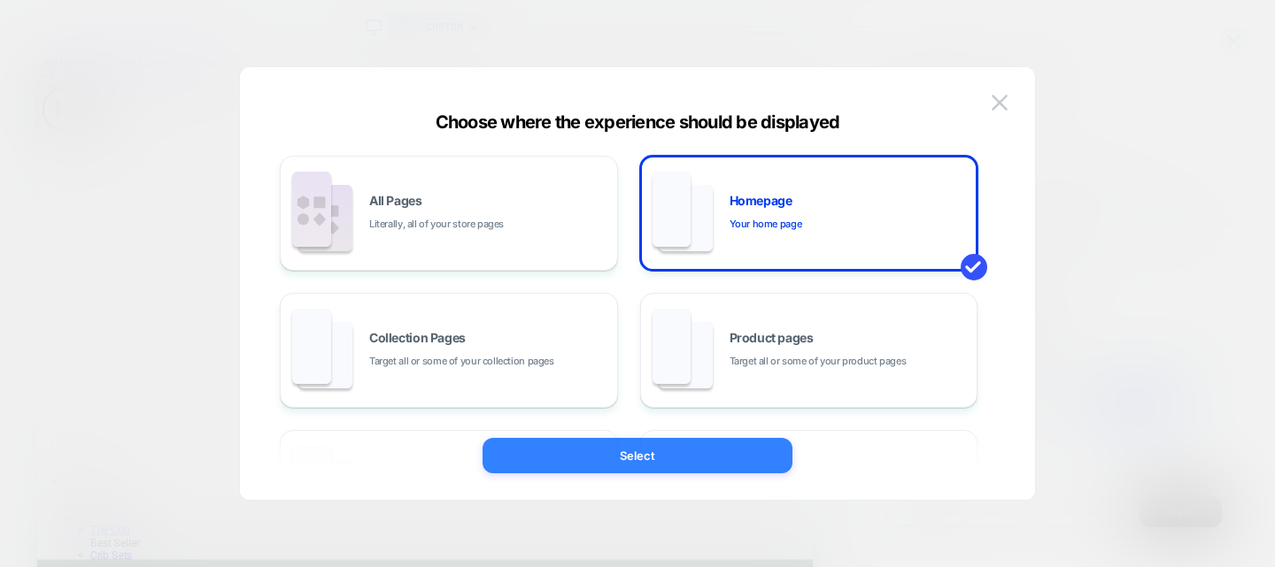
click at [678, 448] on button "Select" at bounding box center [637, 455] width 310 height 35
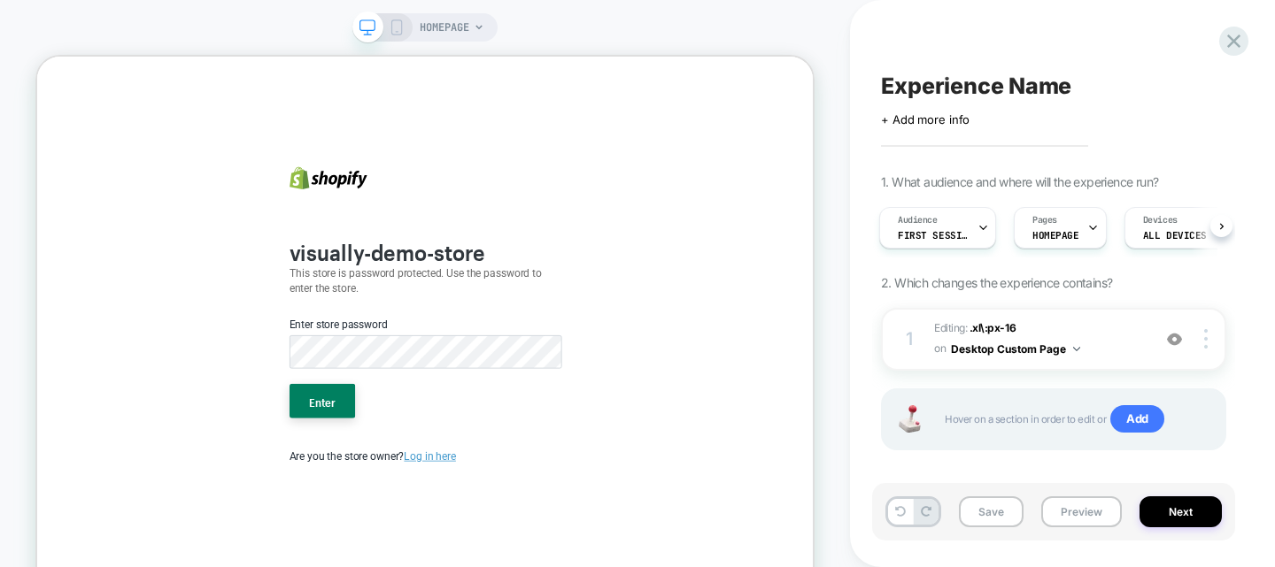
scroll to position [0, 0]
click at [428, 475] on div "Enter store password" at bounding box center [554, 442] width 377 height 90
click at [416, 528] on button "Enter" at bounding box center [418, 516] width 88 height 46
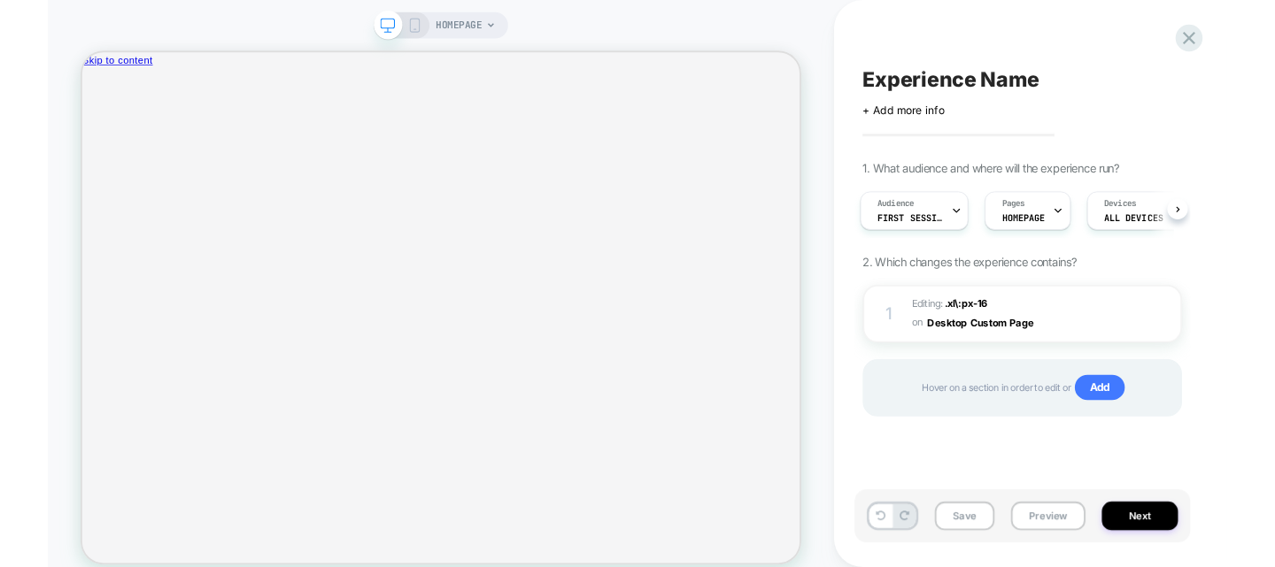
scroll to position [0, 4]
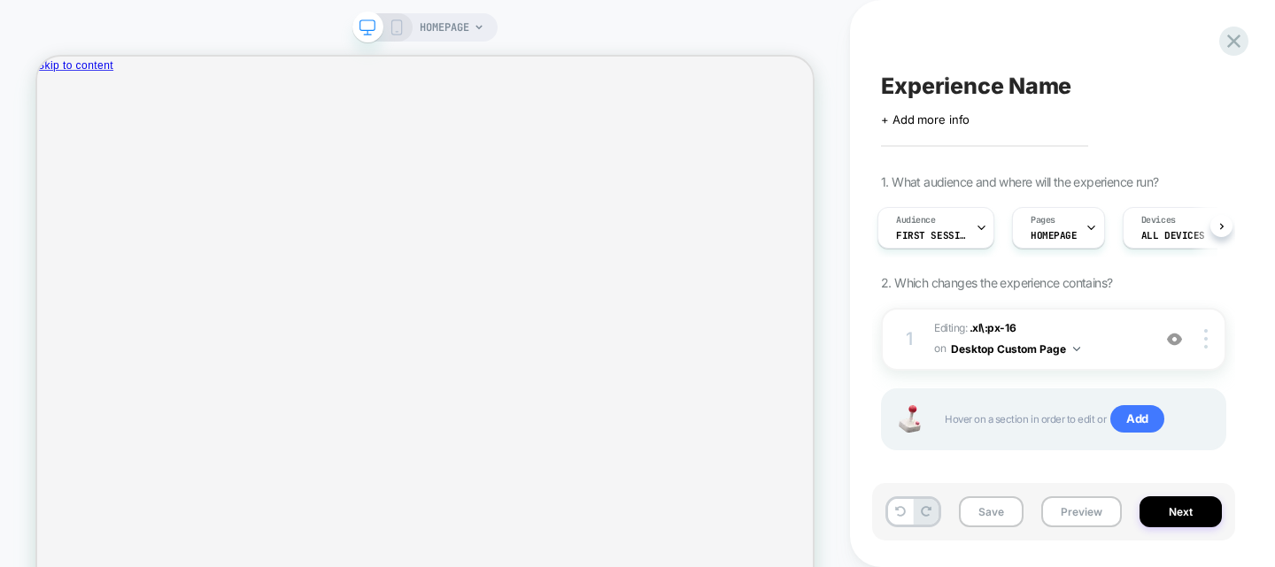
click at [453, 26] on span "HOMEPAGE" at bounding box center [445, 27] width 50 height 28
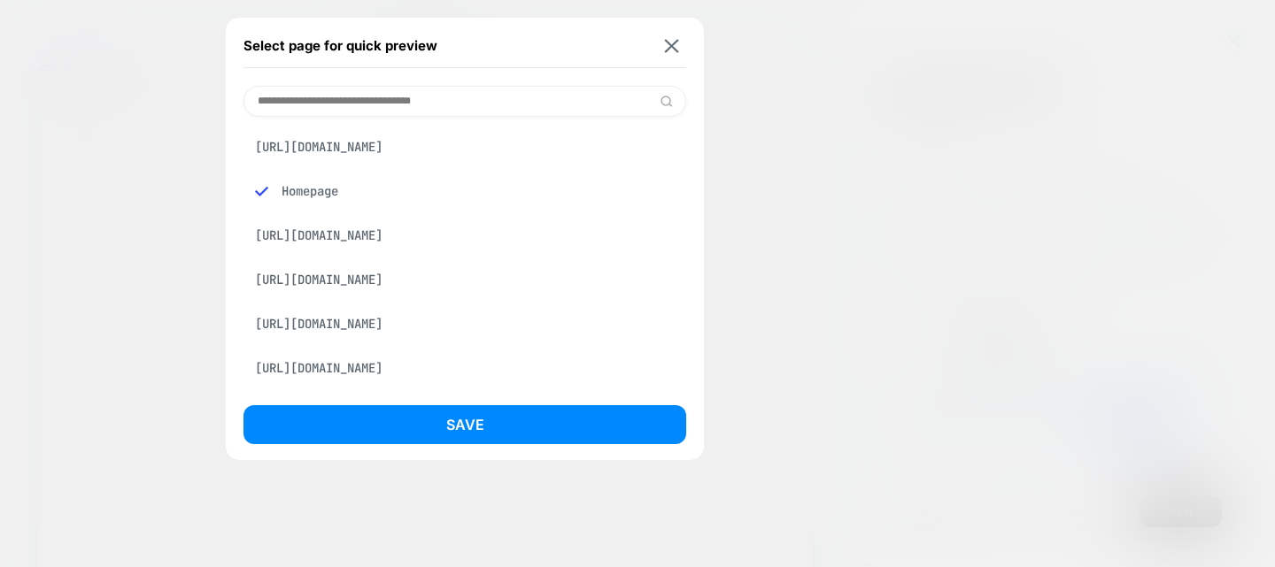
click at [409, 89] on input at bounding box center [464, 101] width 443 height 31
paste input "**********"
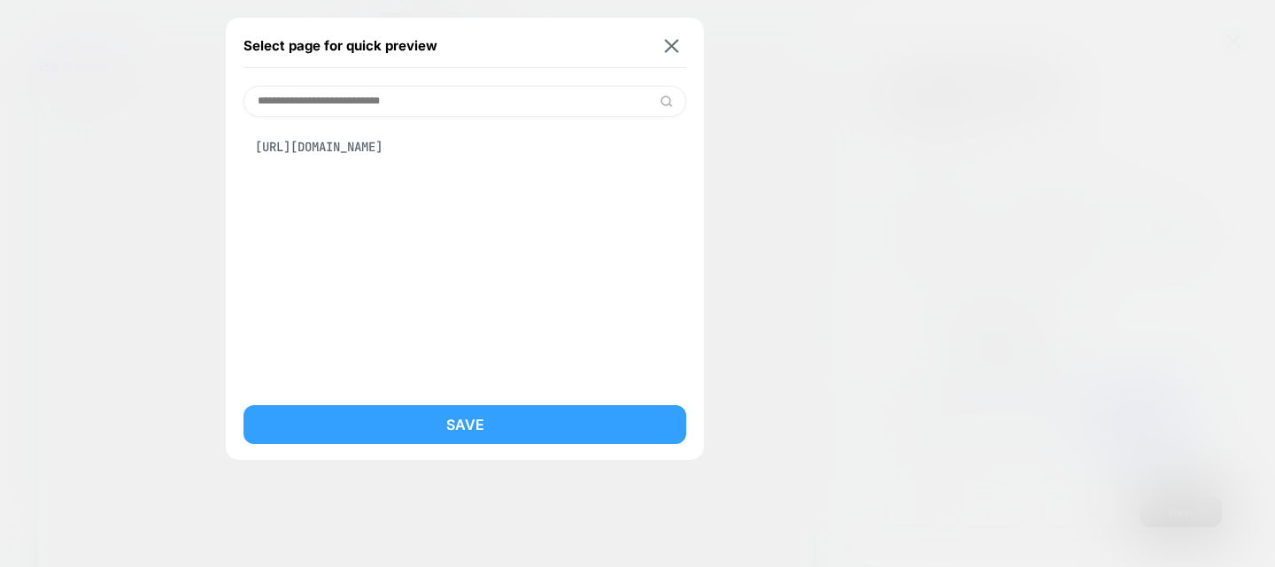
type input "**********"
click at [435, 415] on button "Save" at bounding box center [464, 424] width 443 height 39
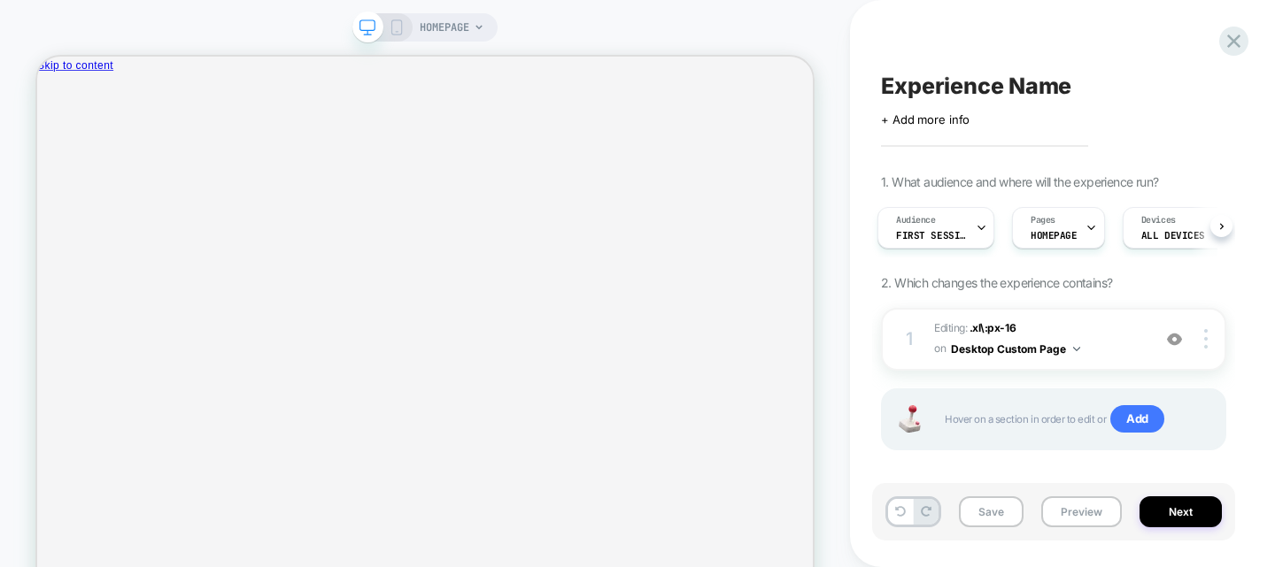
click at [434, 27] on span "HOMEPAGE" at bounding box center [445, 27] width 50 height 28
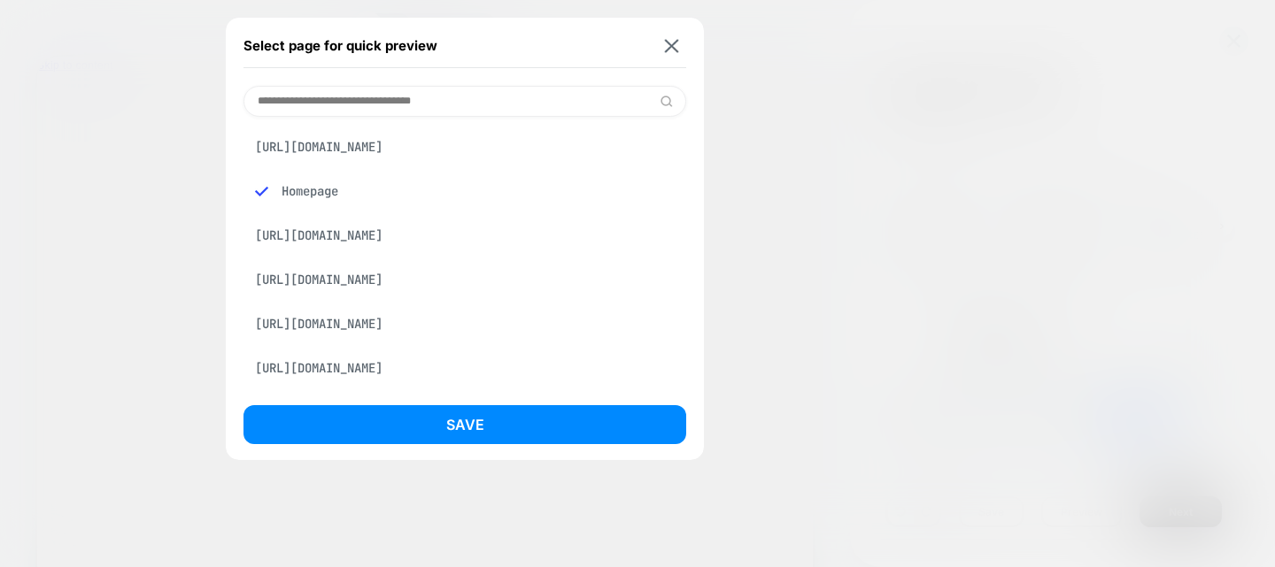
click at [412, 103] on input at bounding box center [464, 101] width 443 height 31
paste input "**********"
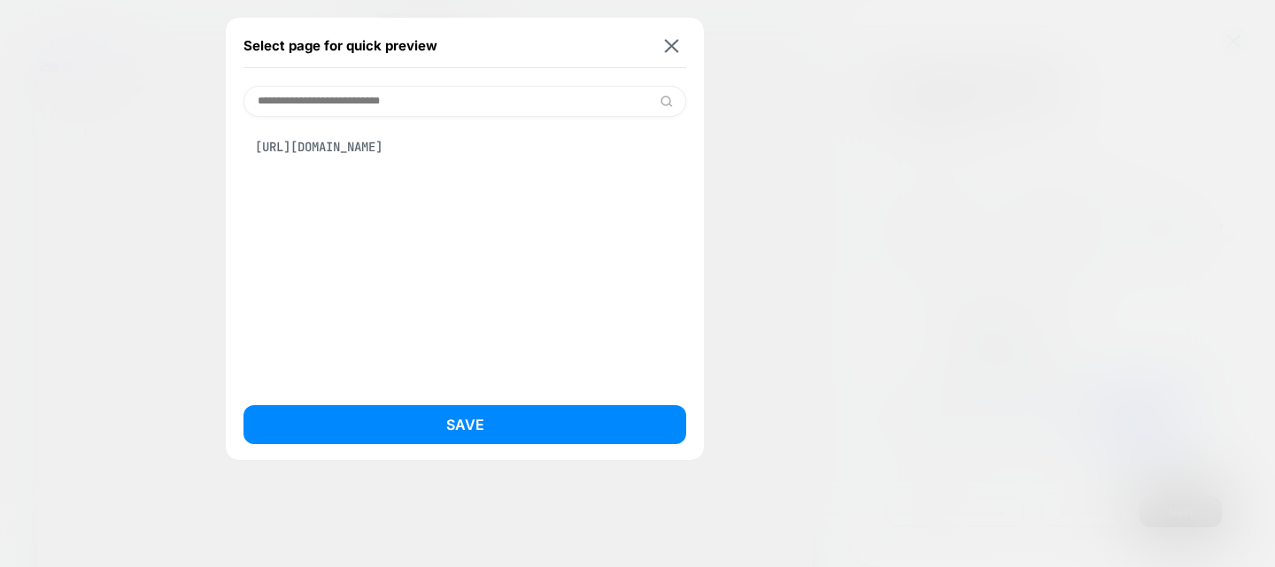
type input "**********"
click at [412, 135] on div "[URL][DOMAIN_NAME]" at bounding box center [464, 147] width 443 height 34
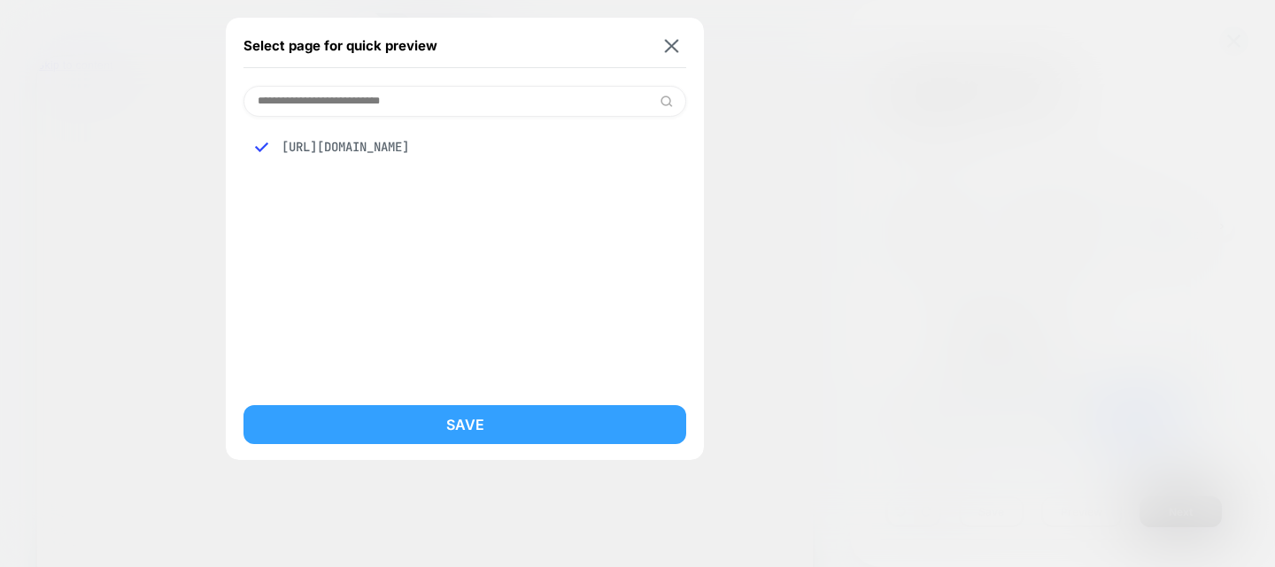
click at [458, 420] on button "Save" at bounding box center [464, 424] width 443 height 39
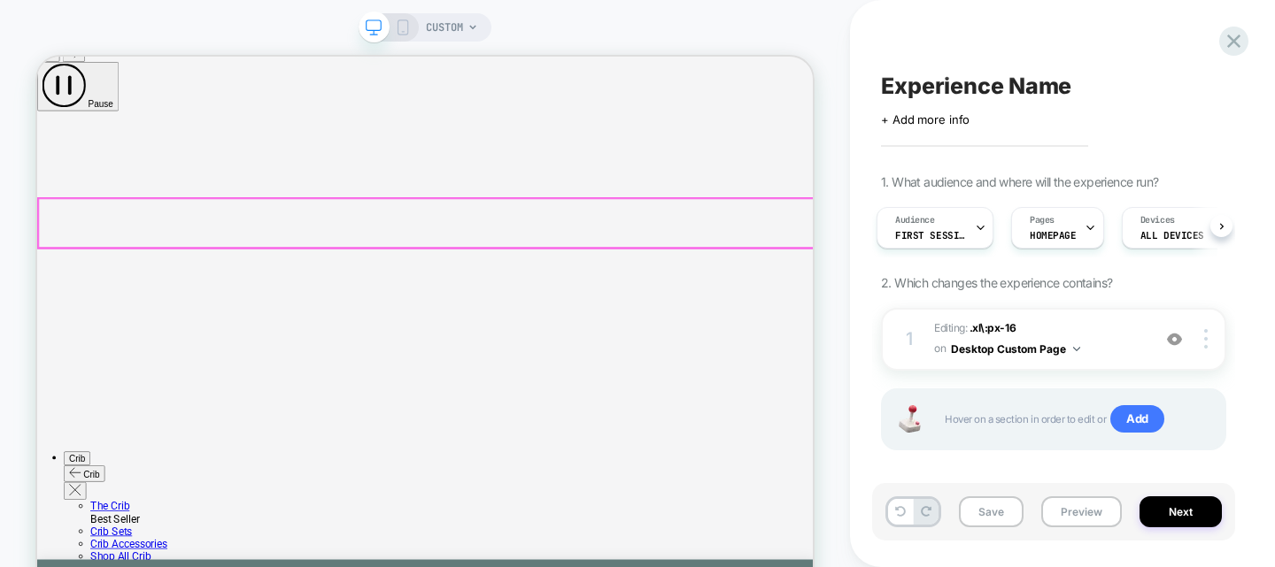
scroll to position [38, 0]
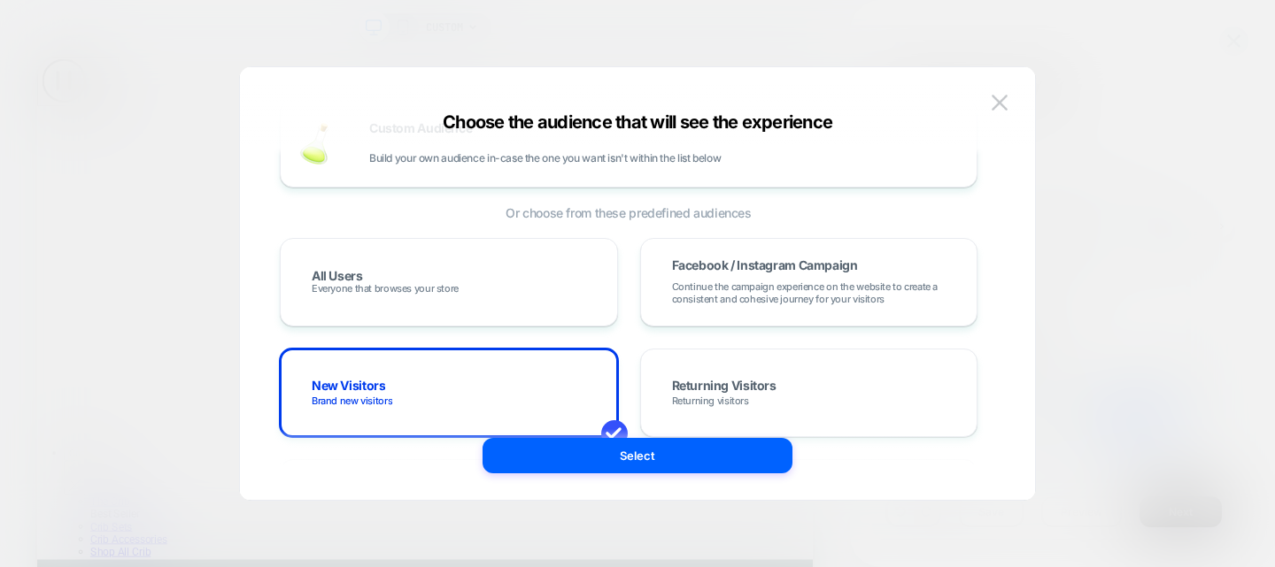
scroll to position [78, 0]
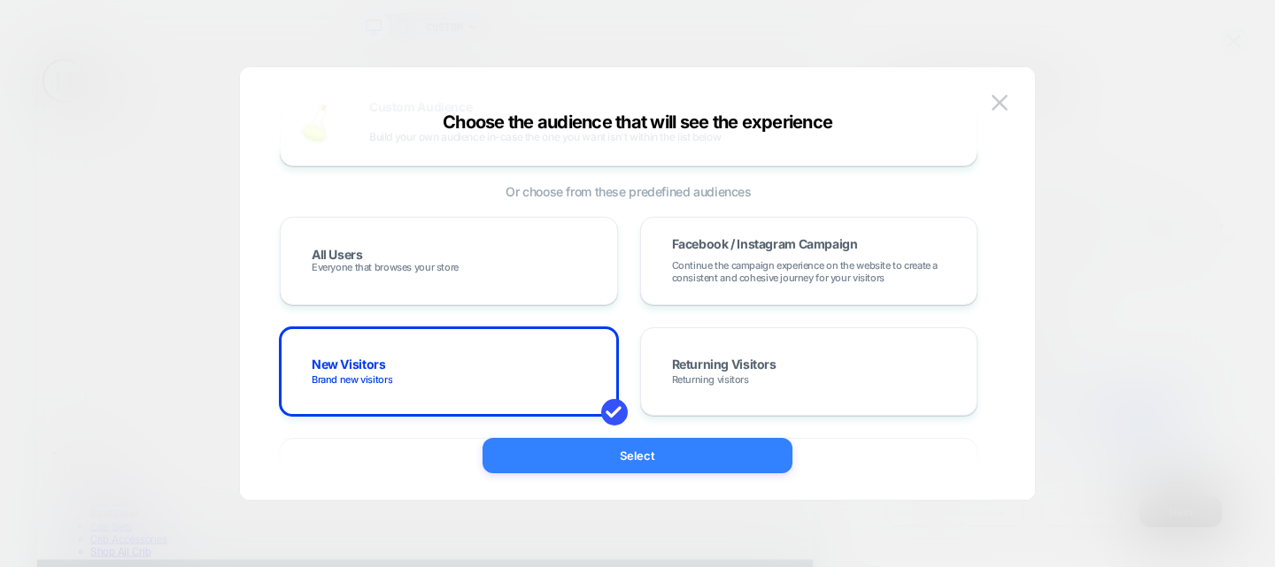
click at [719, 464] on button "Select" at bounding box center [637, 455] width 310 height 35
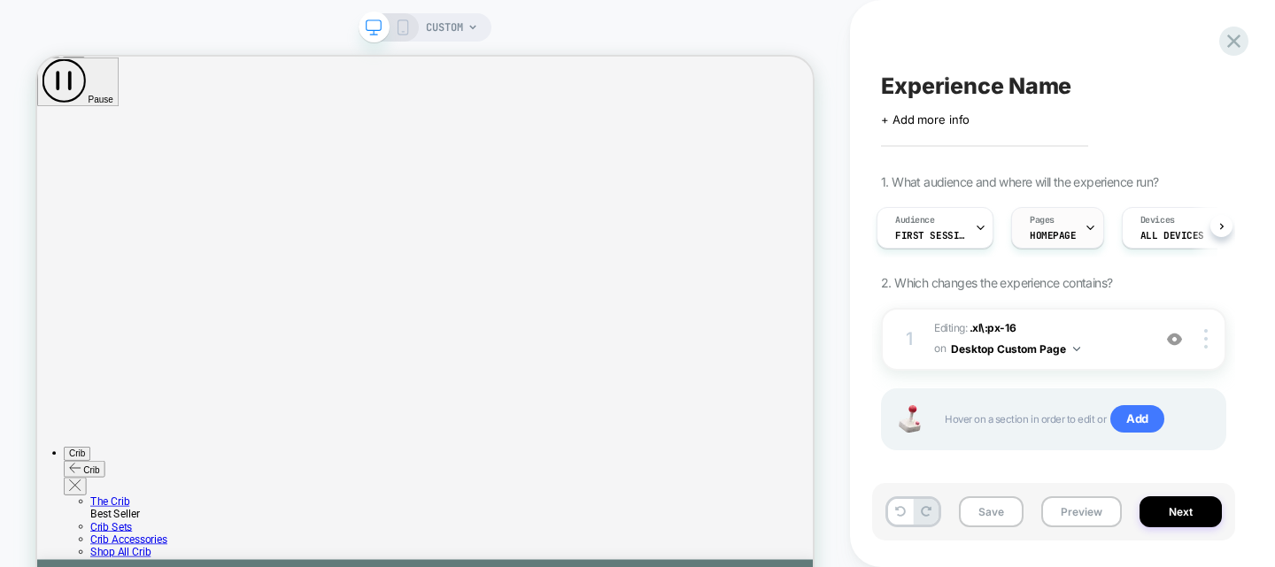
click at [1075, 239] on div "Pages HOMEPAGE" at bounding box center [1053, 228] width 82 height 40
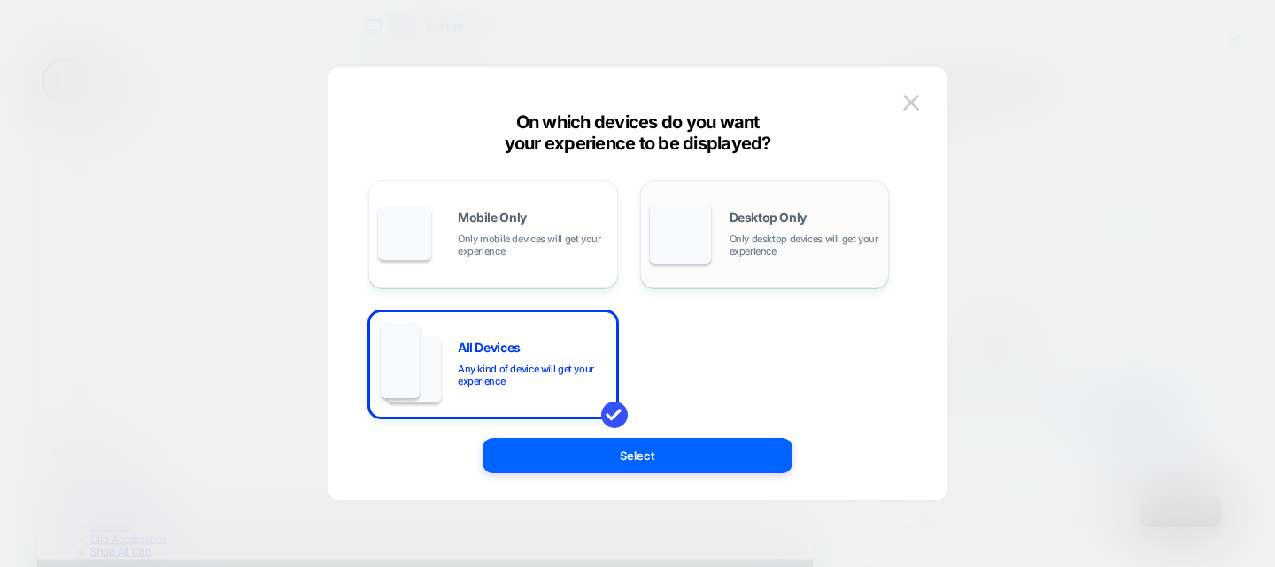
click at [721, 271] on div "Desktop Only Only desktop devices will get your experience" at bounding box center [765, 234] width 230 height 90
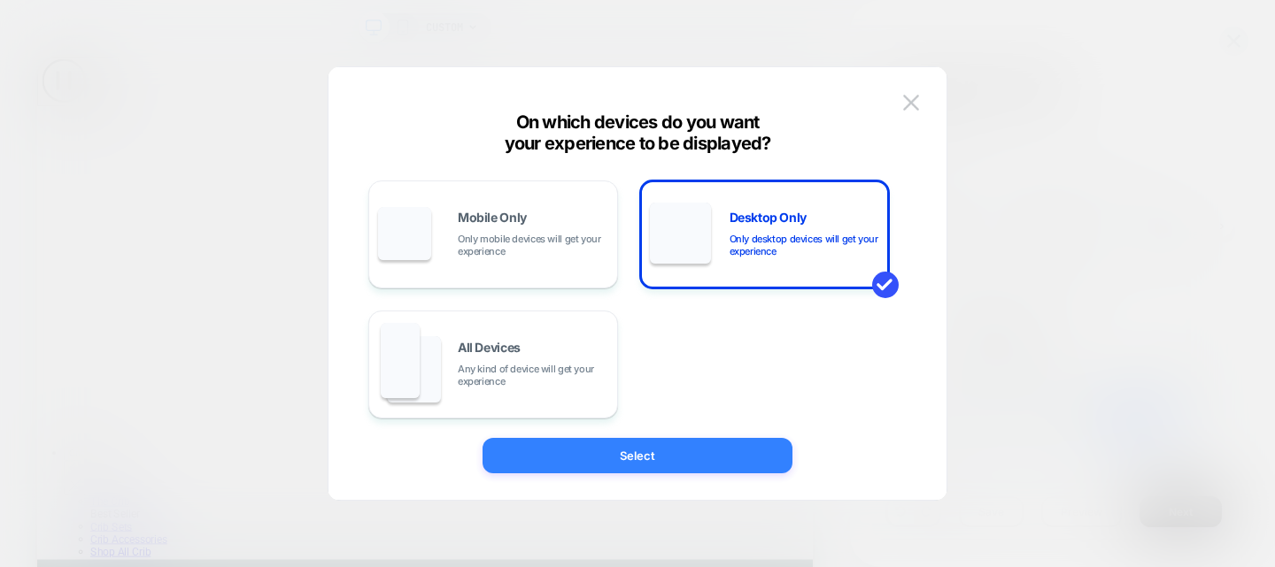
click at [681, 454] on button "Select" at bounding box center [637, 455] width 310 height 35
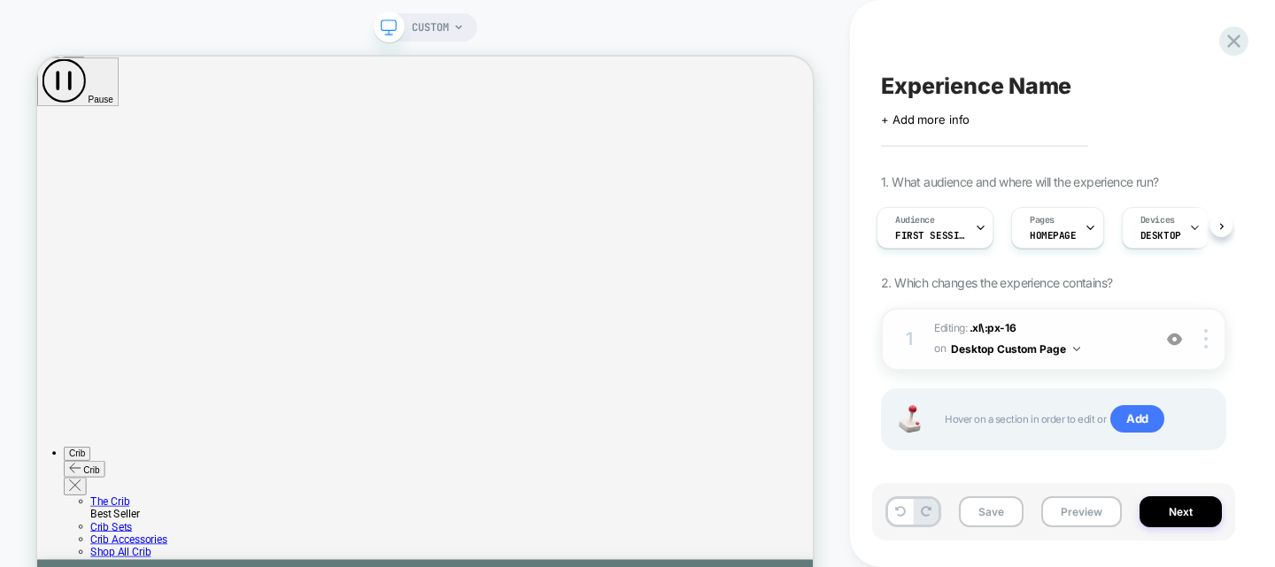
scroll to position [14, 0]
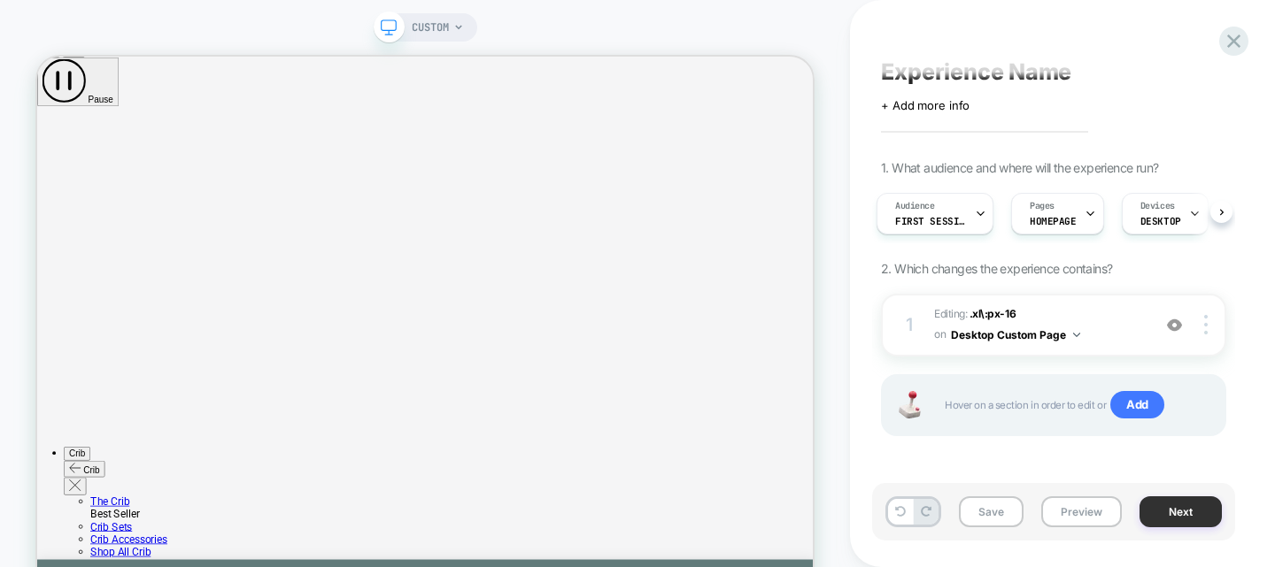
click at [1207, 512] on button "Next" at bounding box center [1180, 512] width 82 height 31
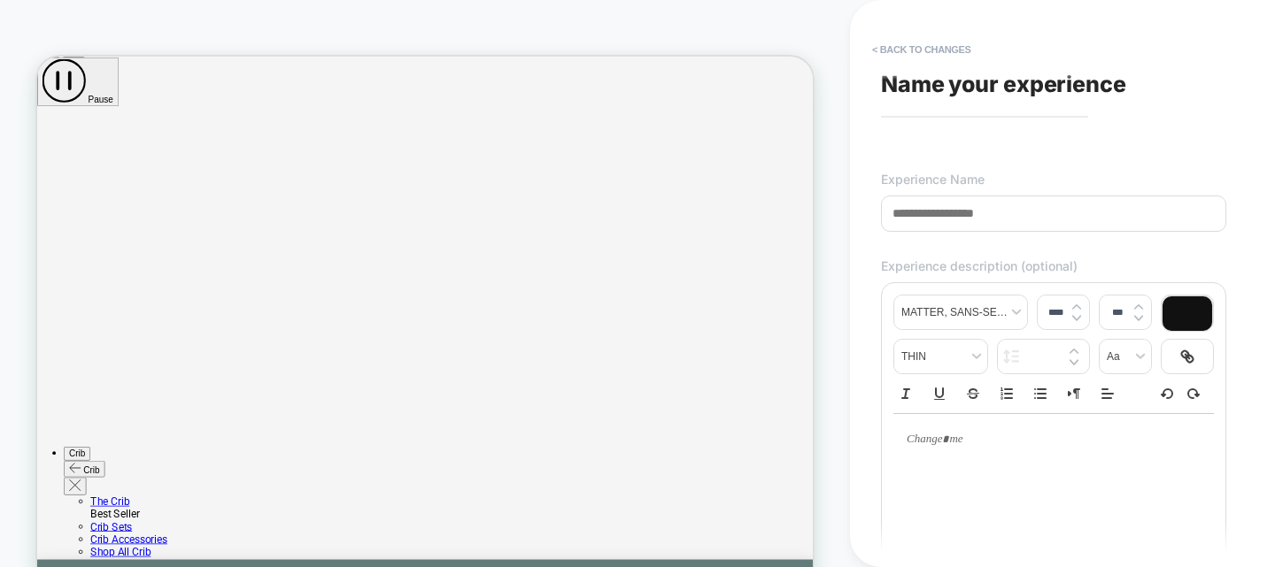
click at [982, 96] on span "Name your experience" at bounding box center [1003, 84] width 245 height 27
click at [958, 203] on input at bounding box center [1053, 214] width 345 height 36
type input "*"
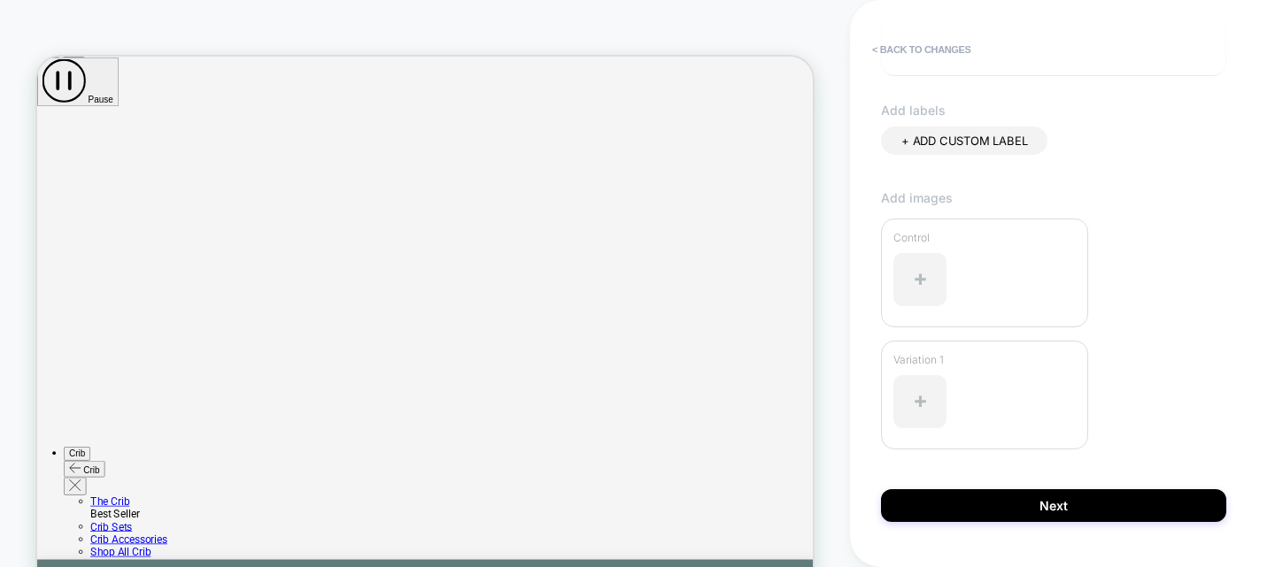
scroll to position [518, 0]
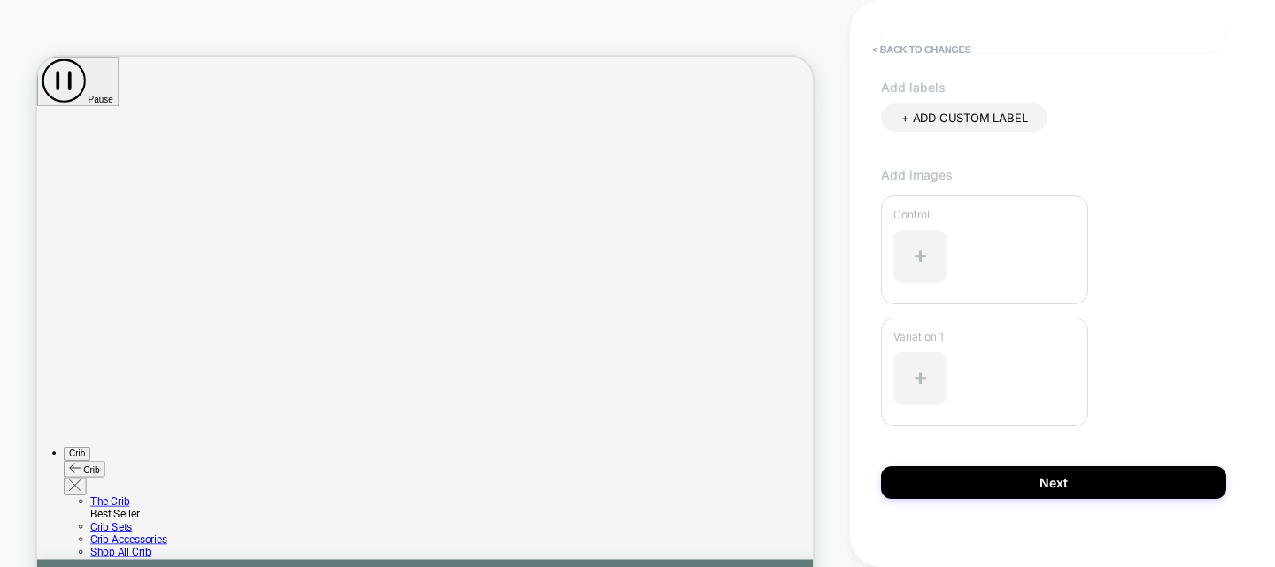
type input "**********"
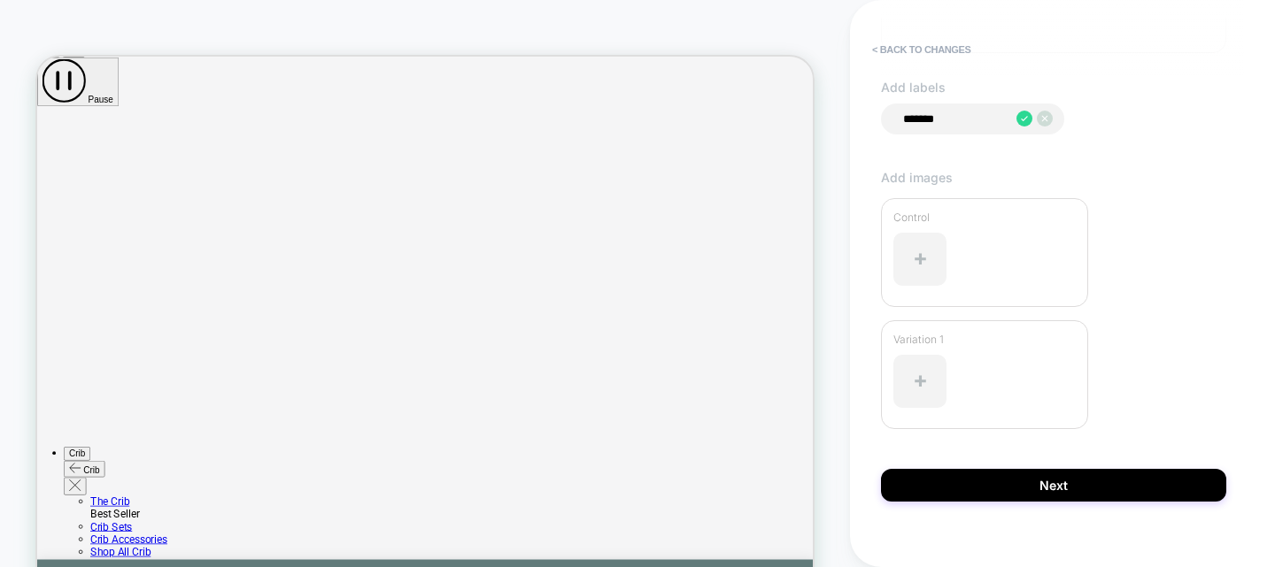
type input "********"
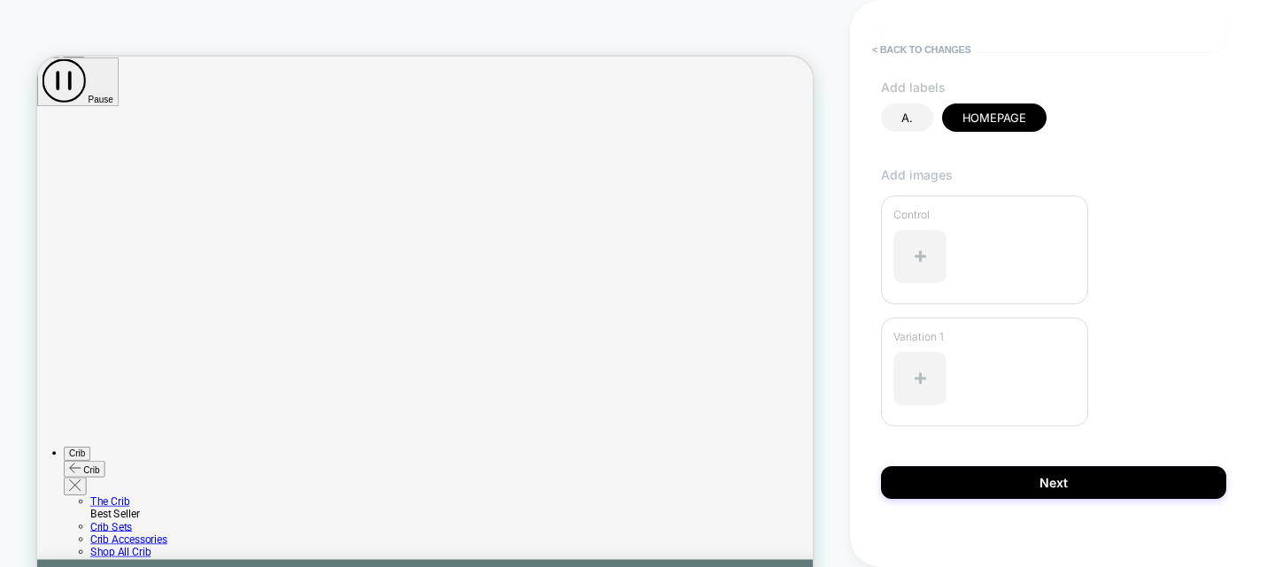
type input "**"
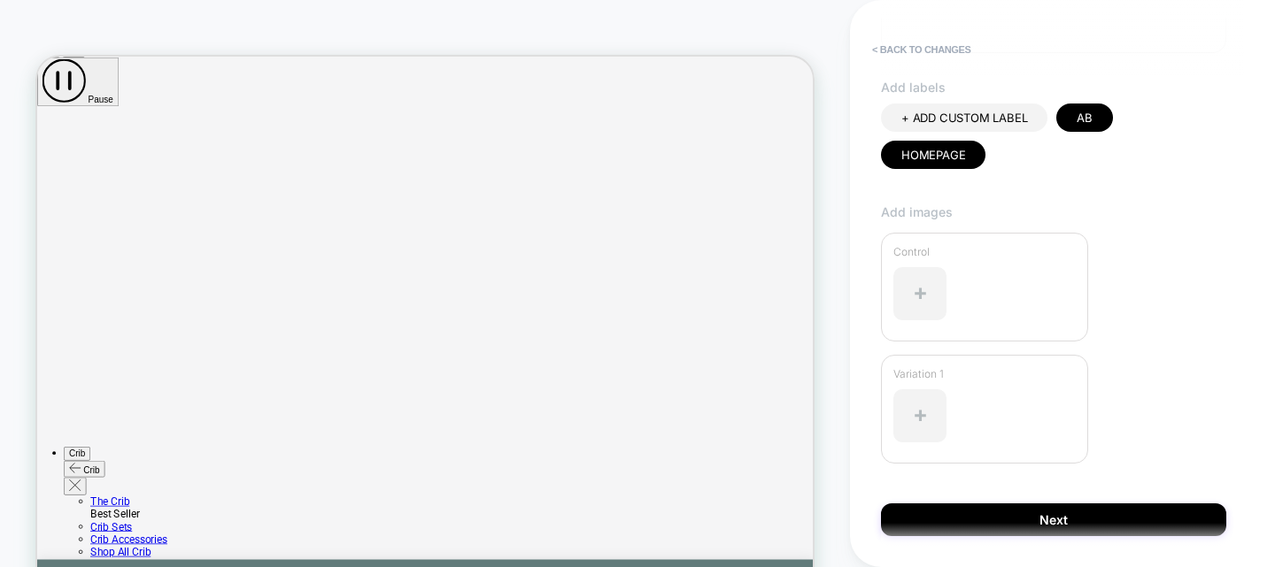
scroll to position [538, 0]
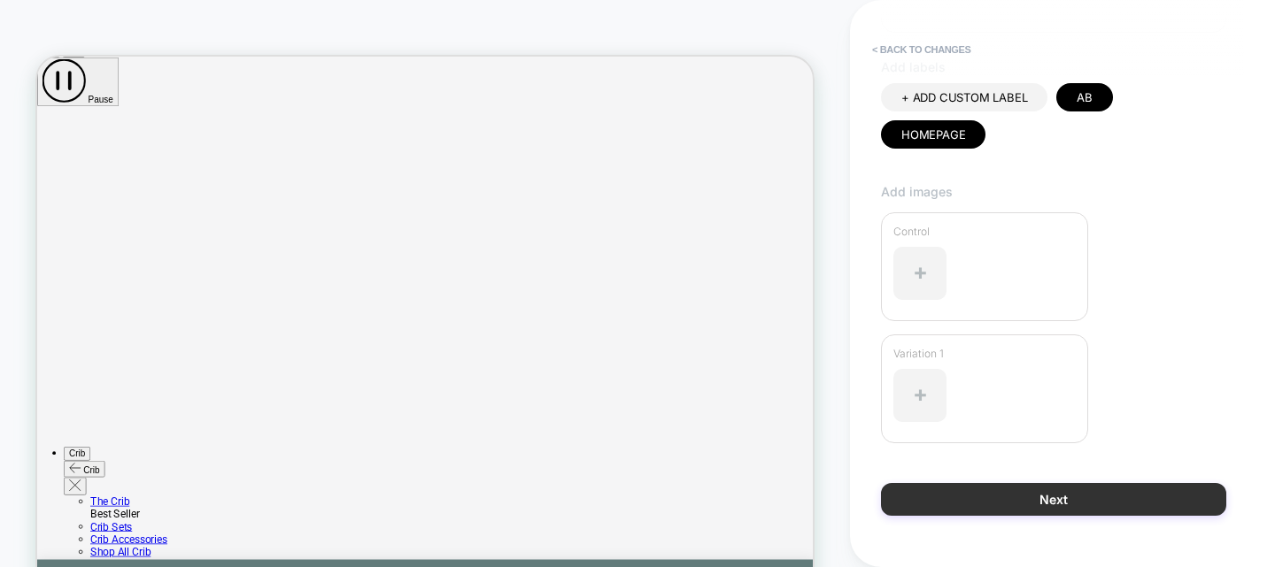
click at [1027, 483] on button "Next" at bounding box center [1053, 499] width 345 height 33
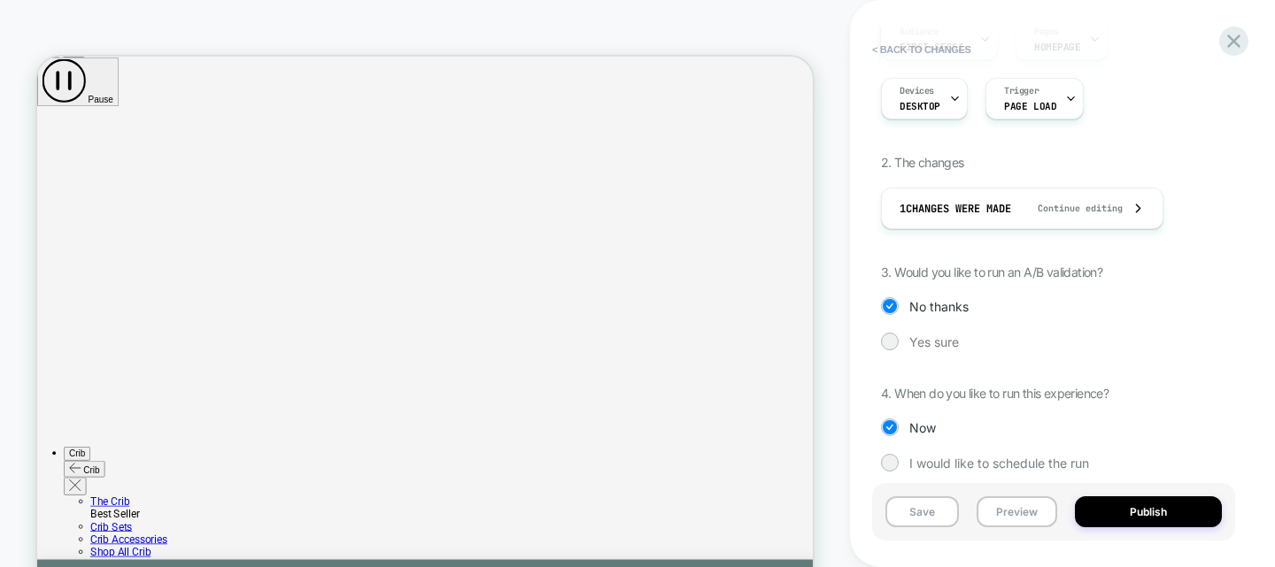
scroll to position [294, 0]
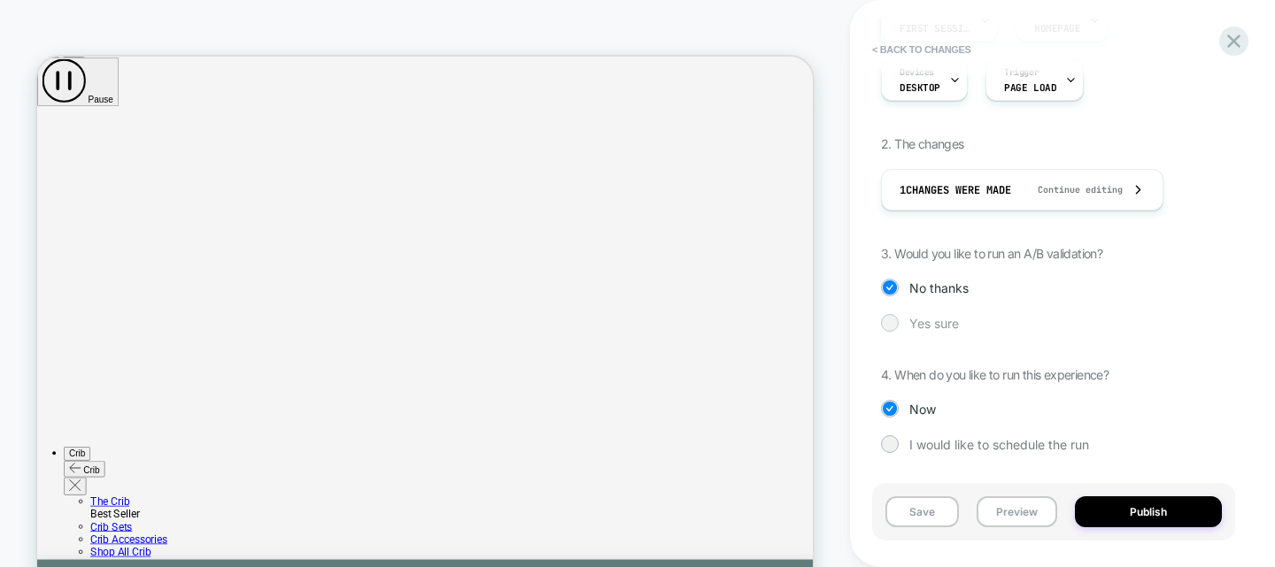
click at [950, 321] on span "Yes sure" at bounding box center [934, 323] width 50 height 15
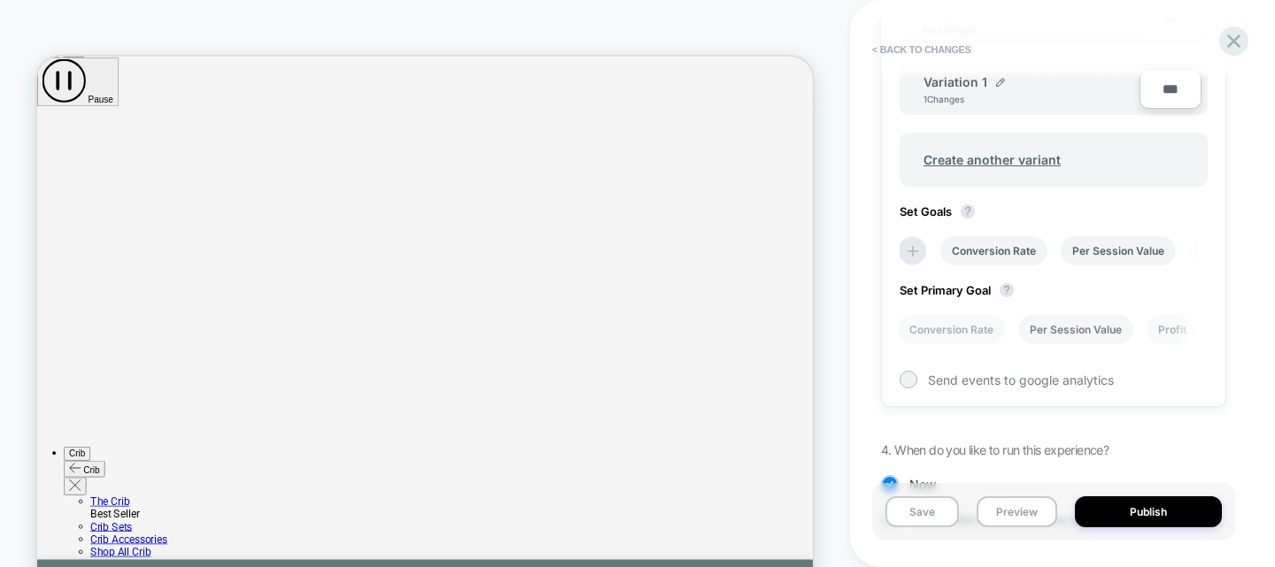
scroll to position [686, 0]
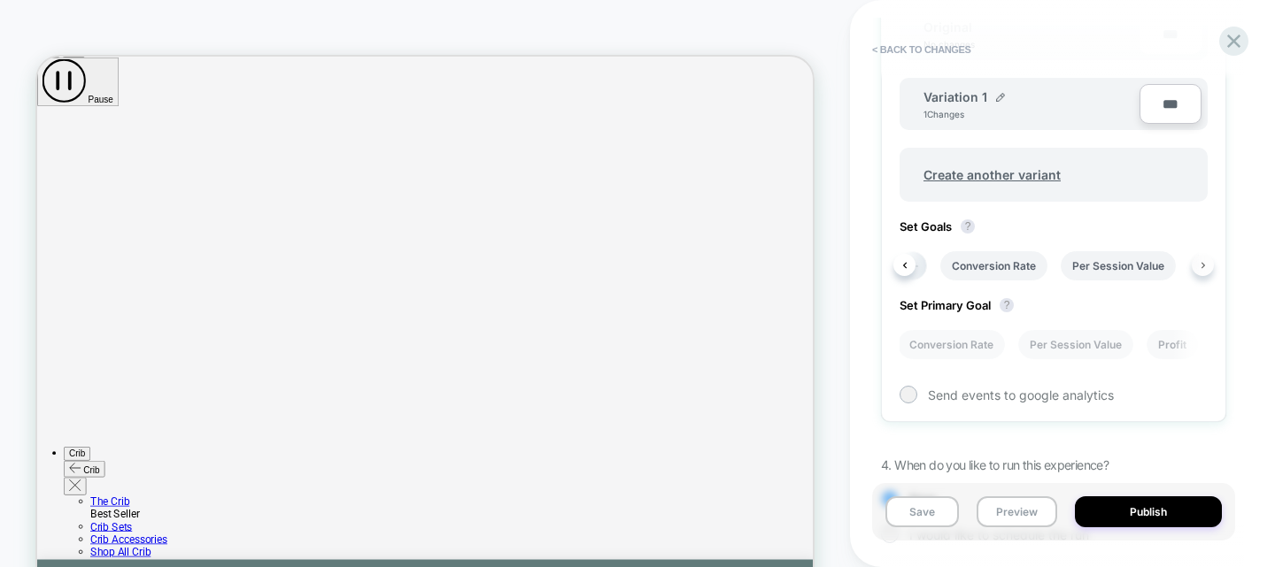
click at [0, 0] on button at bounding box center [0, 0] width 0 height 0
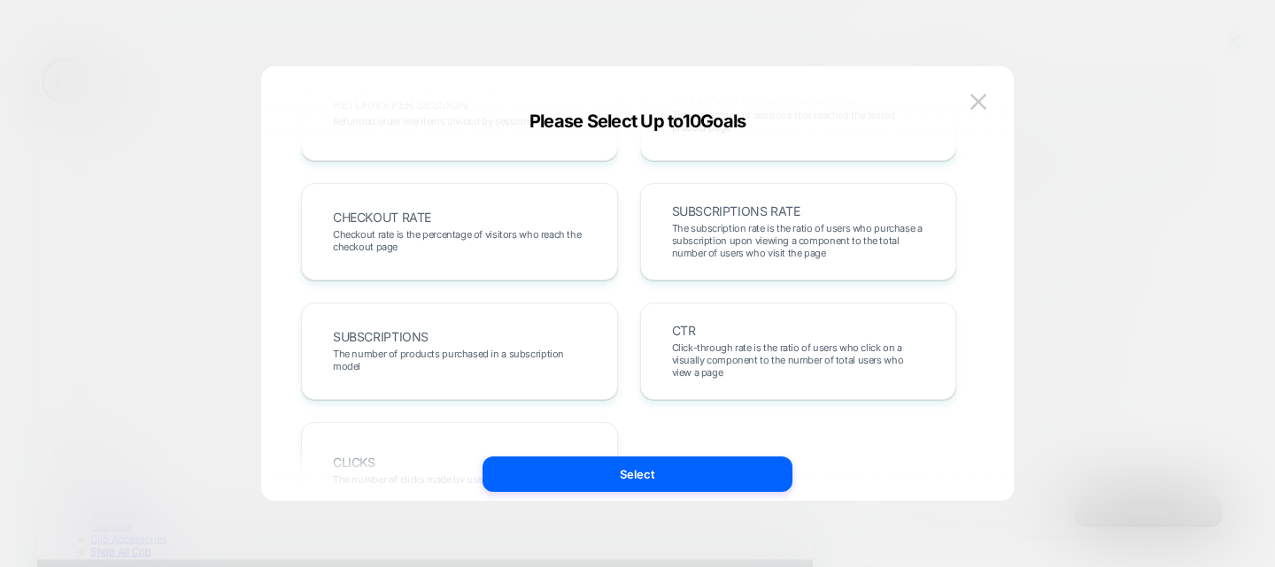
scroll to position [778, 0]
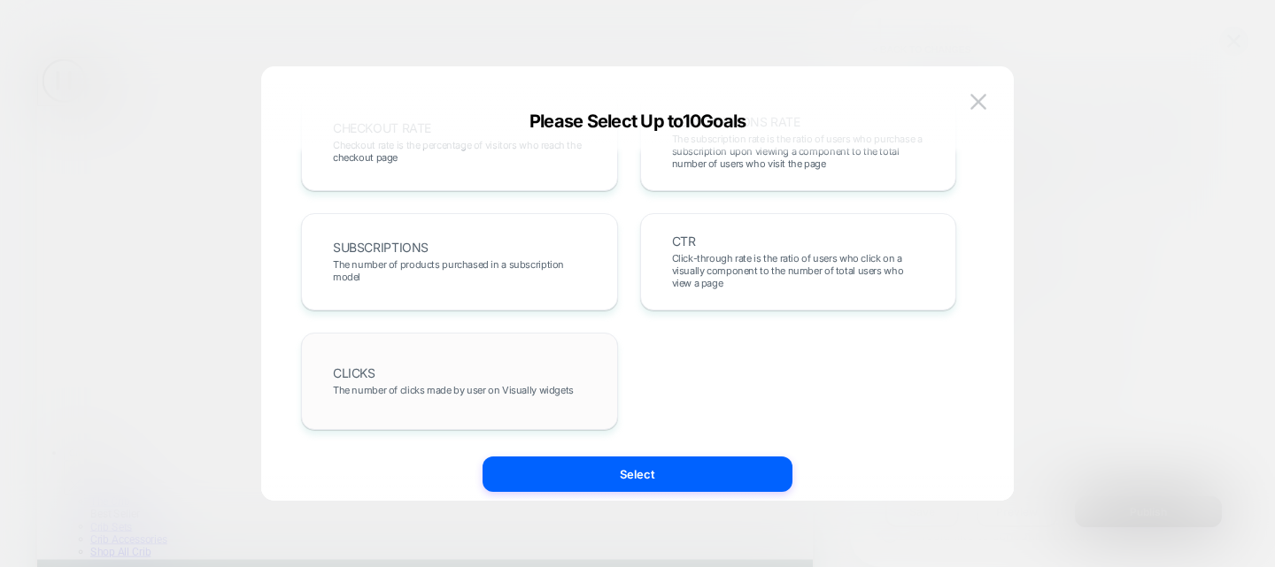
click at [545, 348] on div "CLICKS The number of clicks made by user on Visually widgets" at bounding box center [459, 381] width 317 height 97
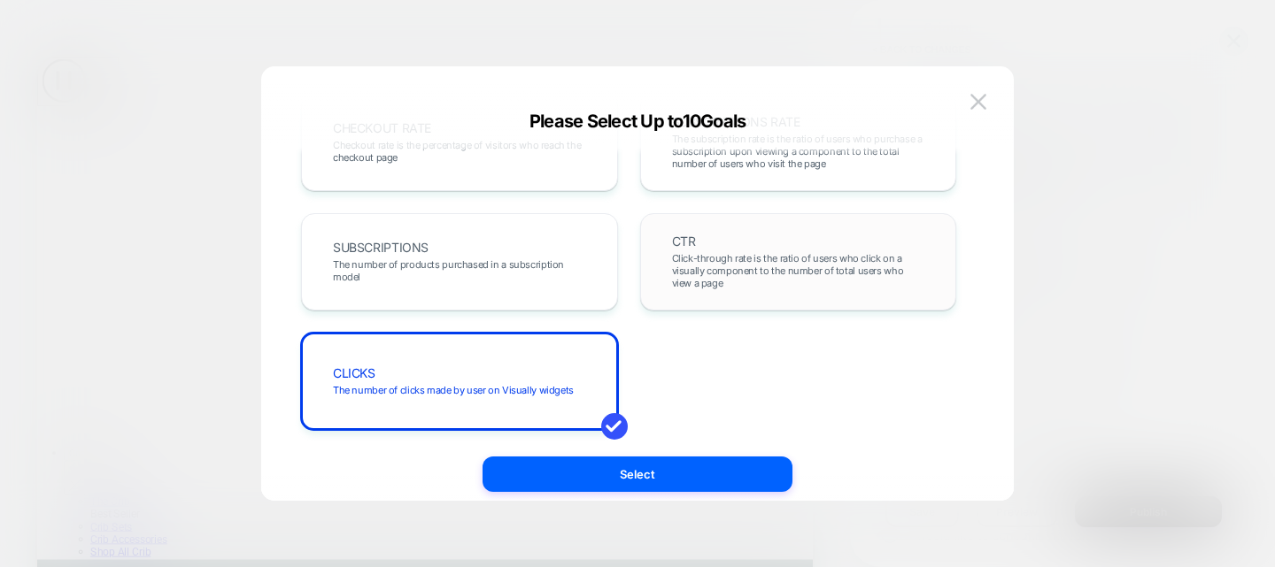
click at [746, 261] on span "Click-through rate is the ratio of users who click on a visually component to t…" at bounding box center [798, 270] width 253 height 37
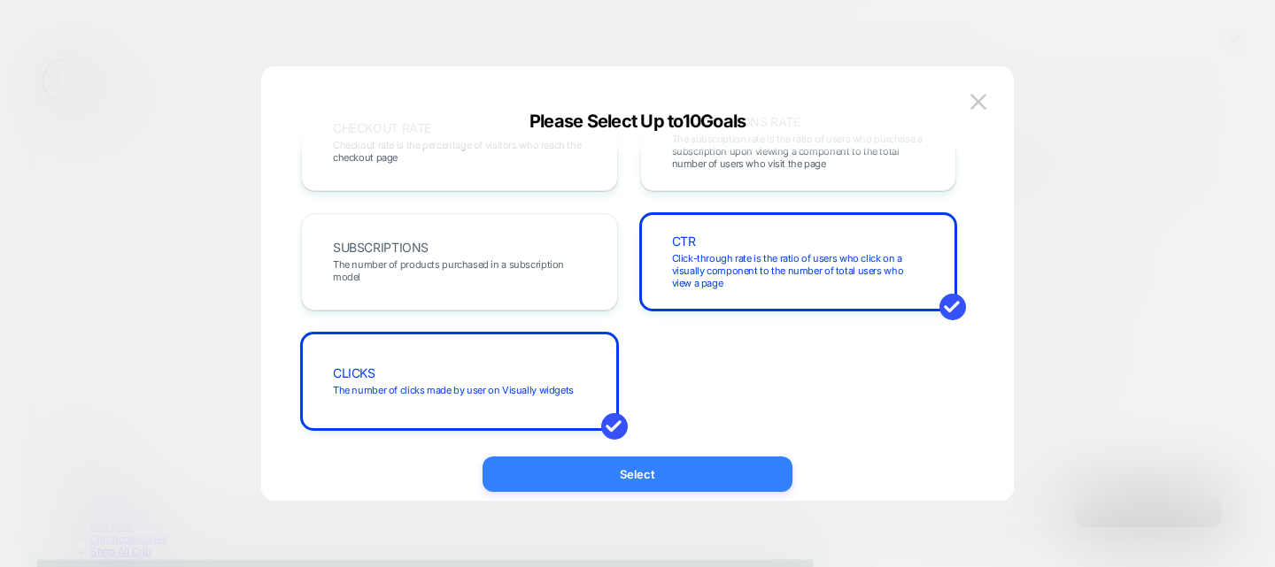
click at [673, 470] on button "Select" at bounding box center [637, 474] width 310 height 35
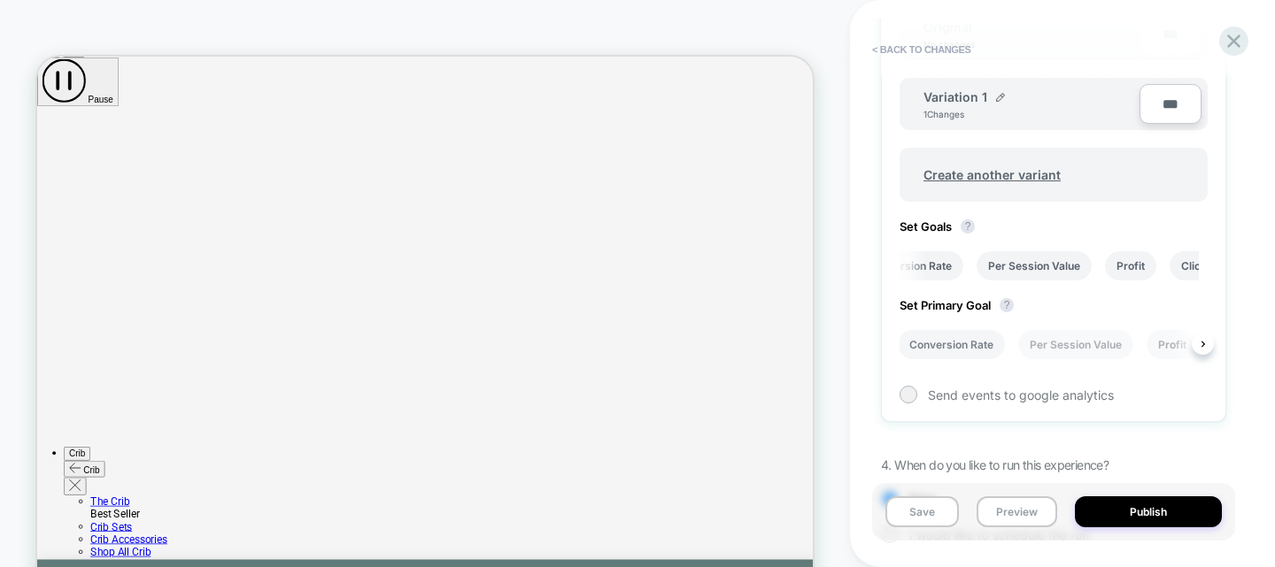
click at [0, 0] on li "Conversion Rate" at bounding box center [0, 0] width 0 height 0
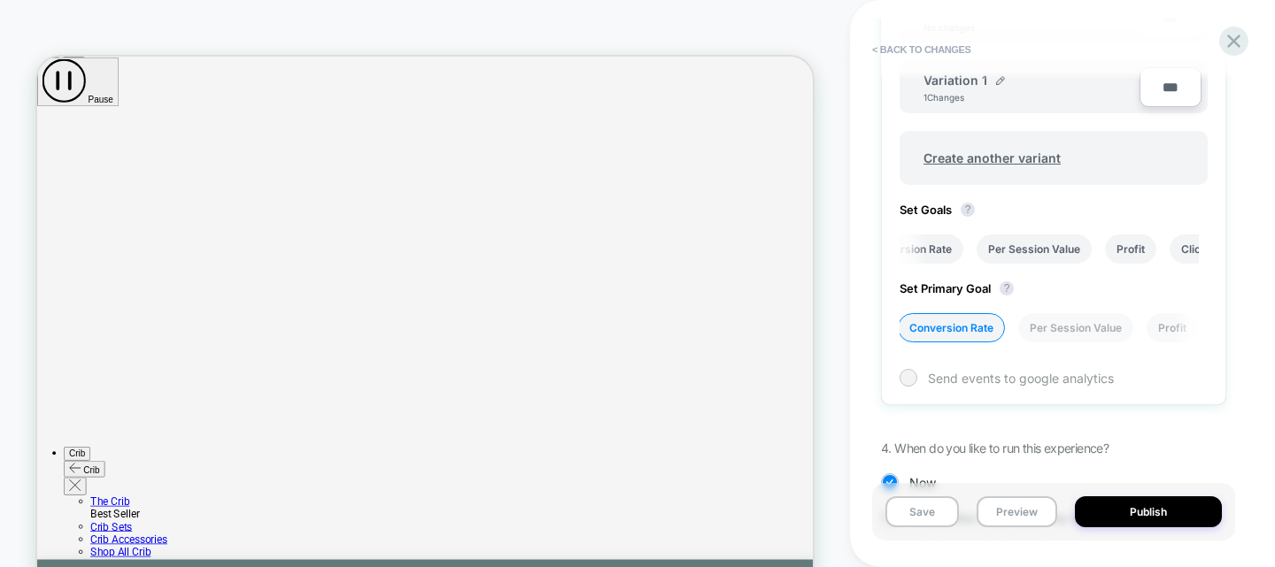
click at [0, 0] on span "Send events to google analytics" at bounding box center [0, 0] width 0 height 0
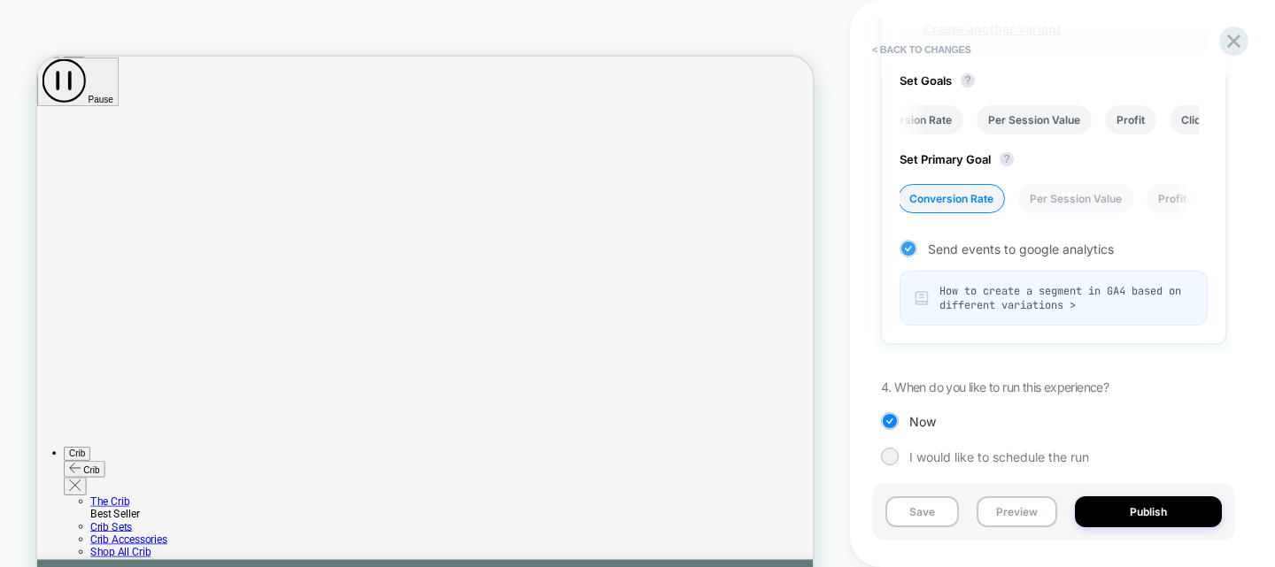
scroll to position [844, 0]
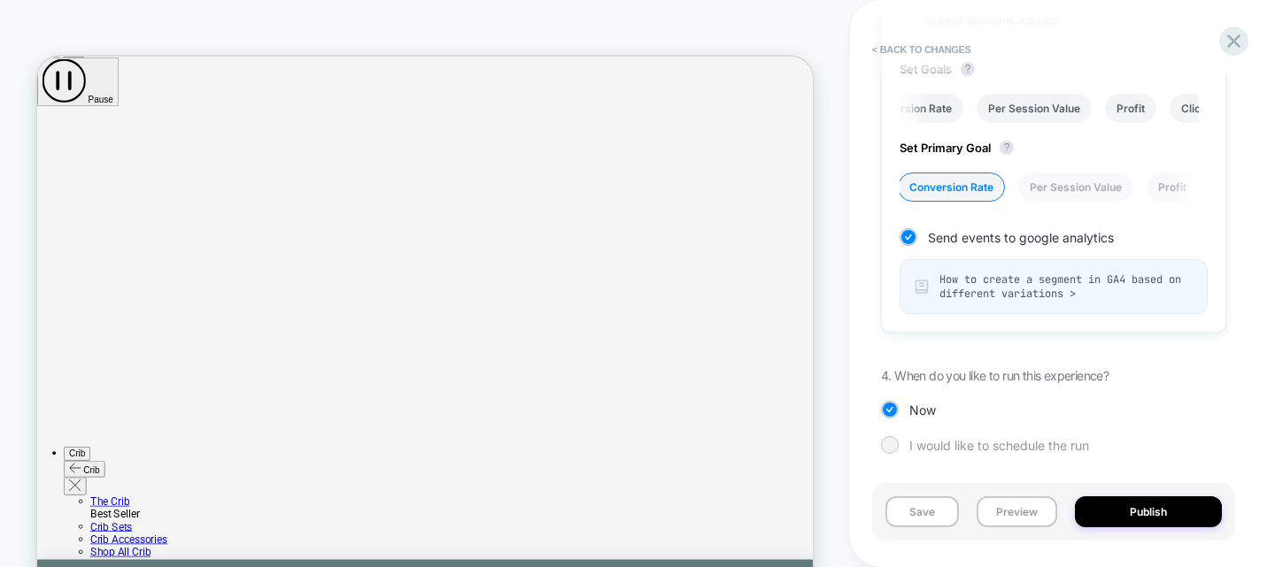
click at [0, 0] on span "I would like to schedule the run" at bounding box center [0, 0] width 0 height 0
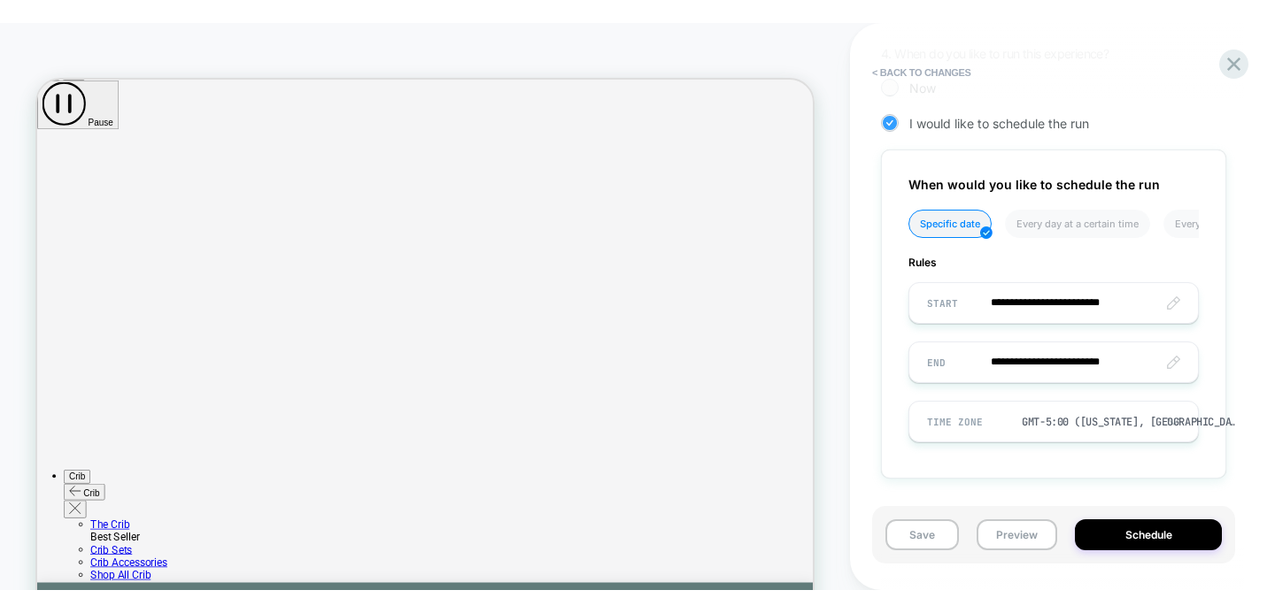
scroll to position [1191, 0]
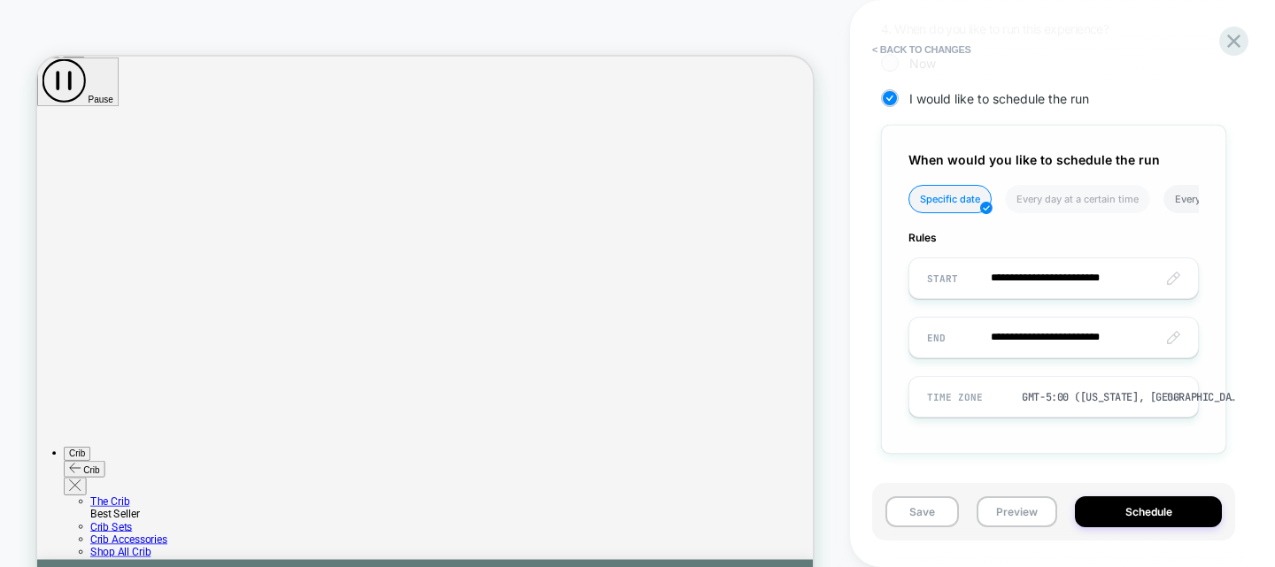
click at [1180, 204] on li "Every week on a certain day" at bounding box center [1239, 199] width 152 height 28
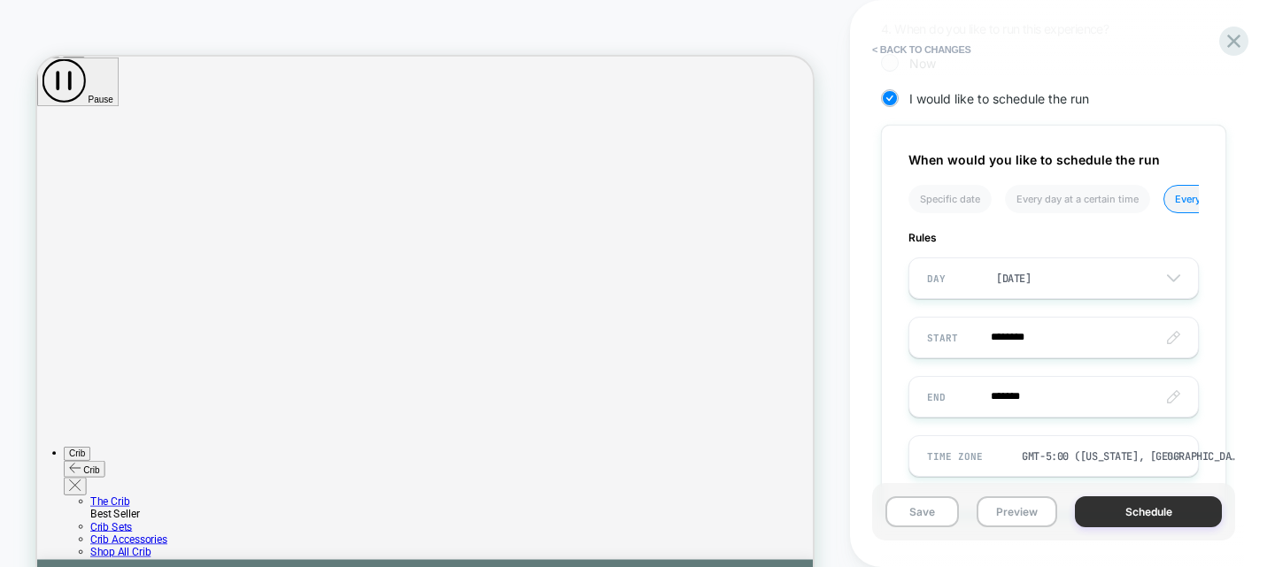
click at [0, 0] on button "Schedule" at bounding box center [0, 0] width 0 height 0
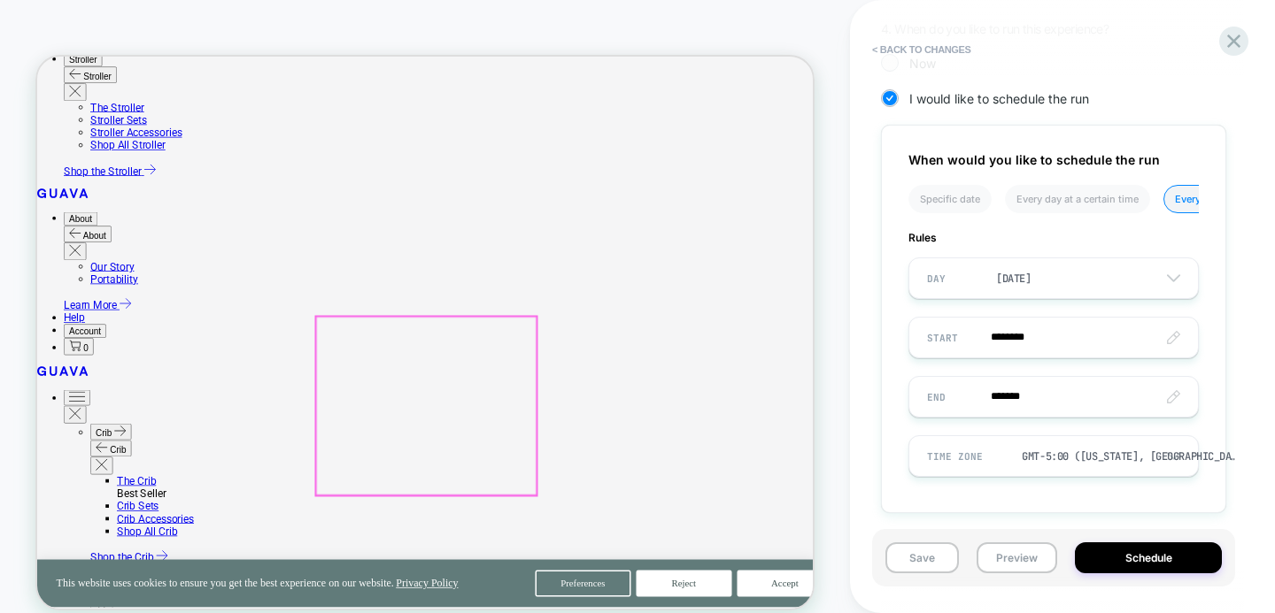
scroll to position [913, 0]
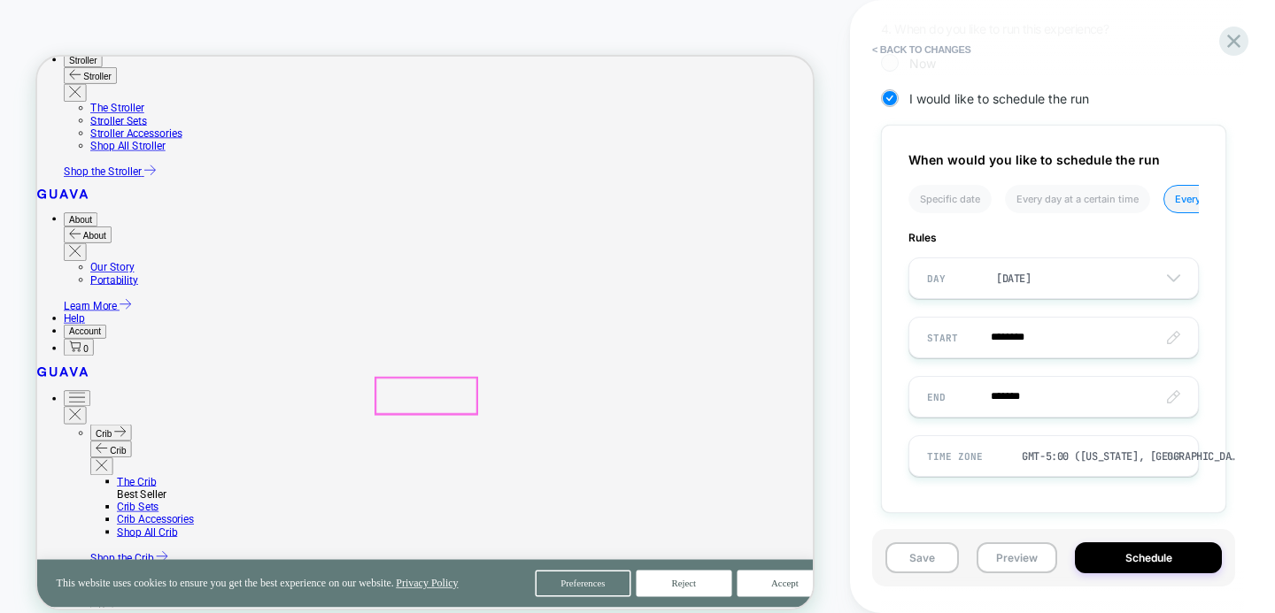
click at [536, 500] on div at bounding box center [556, 509] width 135 height 48
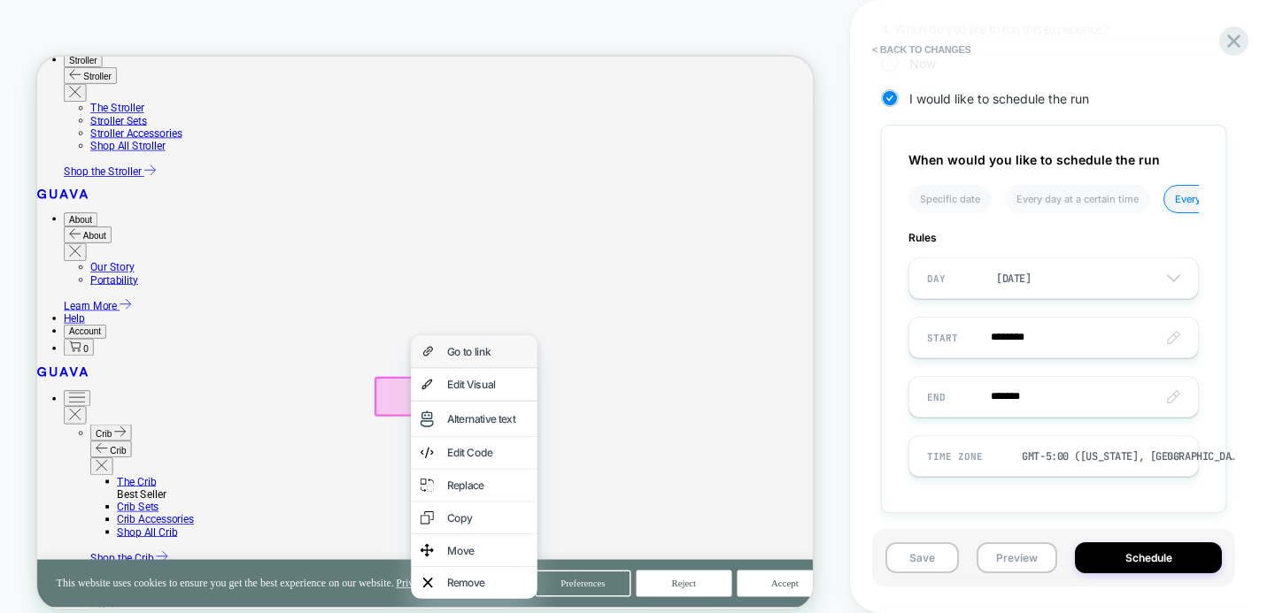
click at [591, 433] on div "Go to link" at bounding box center [620, 449] width 168 height 42
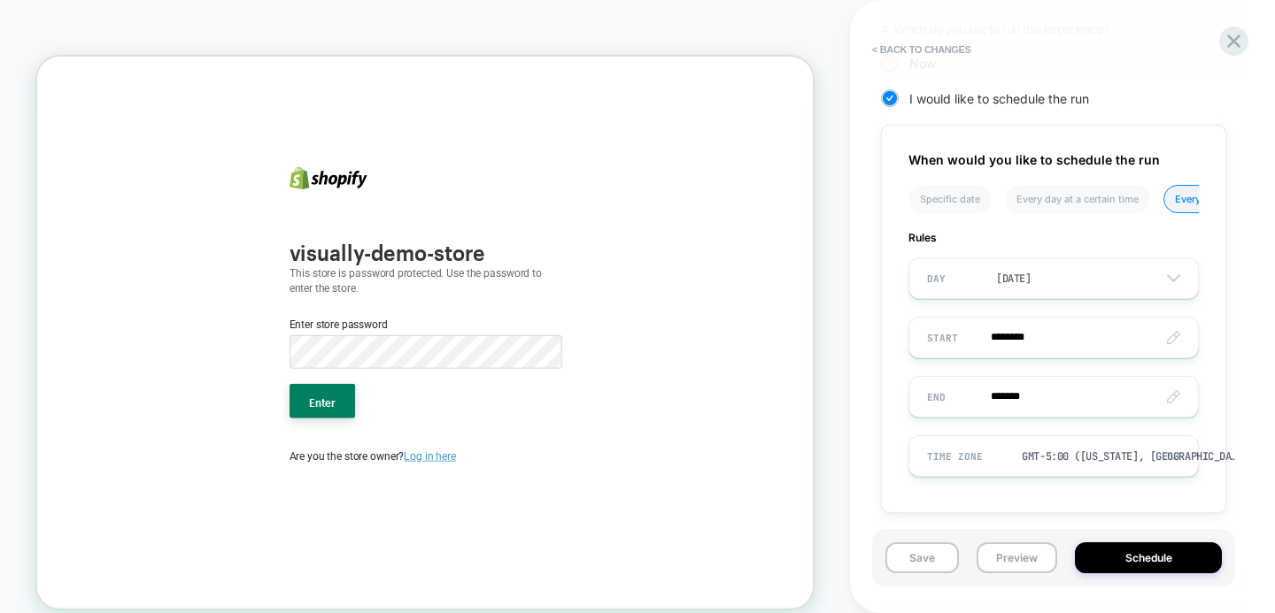
scroll to position [0, 0]
click at [440, 509] on button "Enter" at bounding box center [418, 516] width 88 height 46
click at [1239, 46] on icon at bounding box center [1233, 41] width 13 height 13
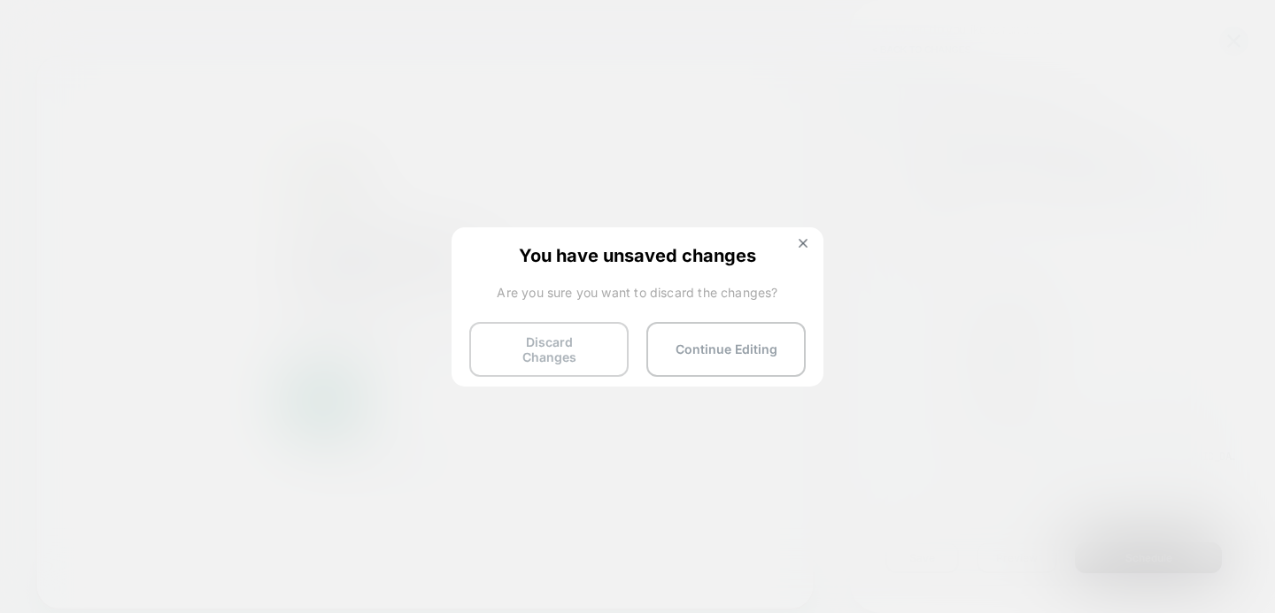
click at [623, 354] on button "Discard Changes" at bounding box center [548, 349] width 159 height 55
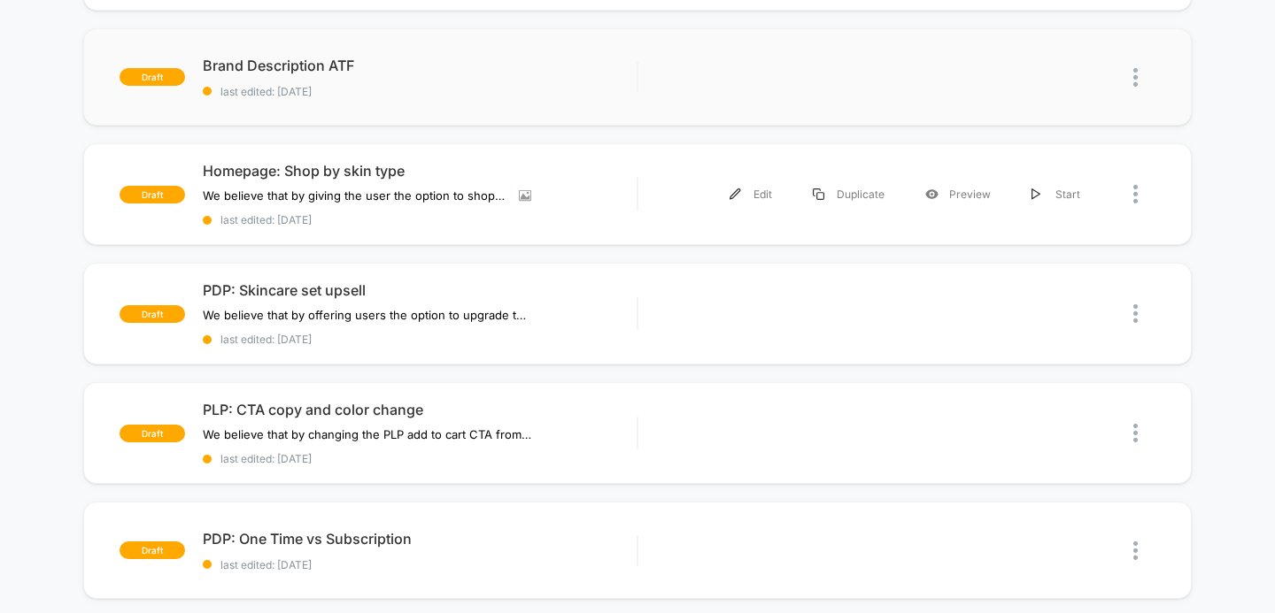
scroll to position [293, 0]
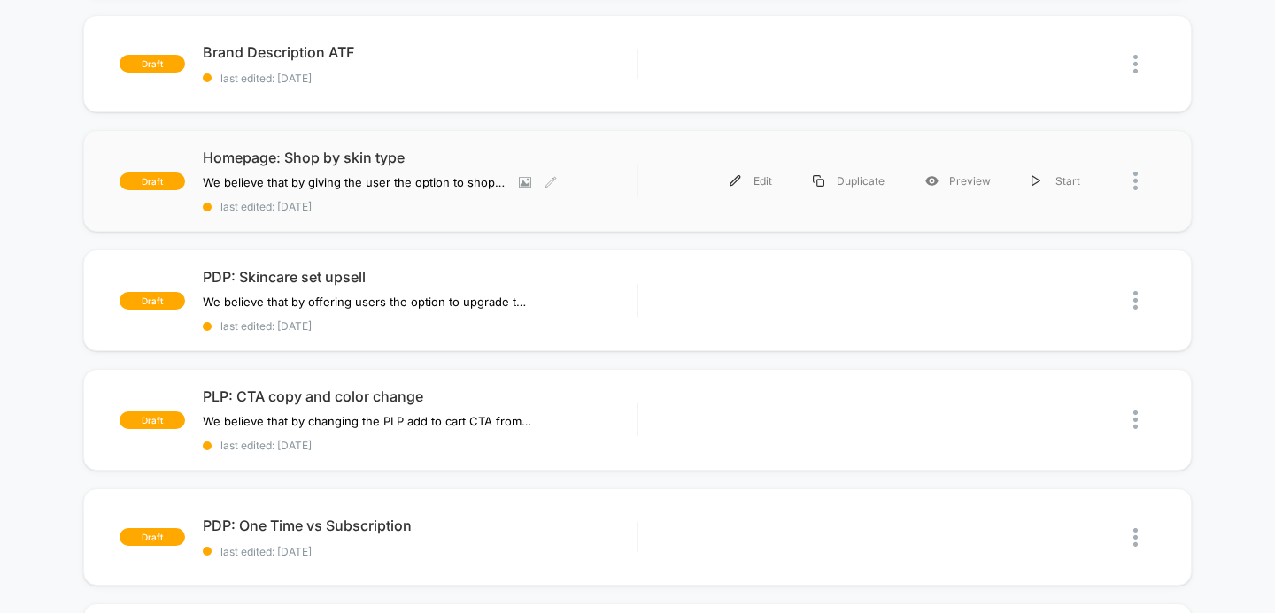
click at [403, 166] on div "Homepage: Shop by skin type We believe that by giving the user the option to sh…" at bounding box center [420, 181] width 435 height 65
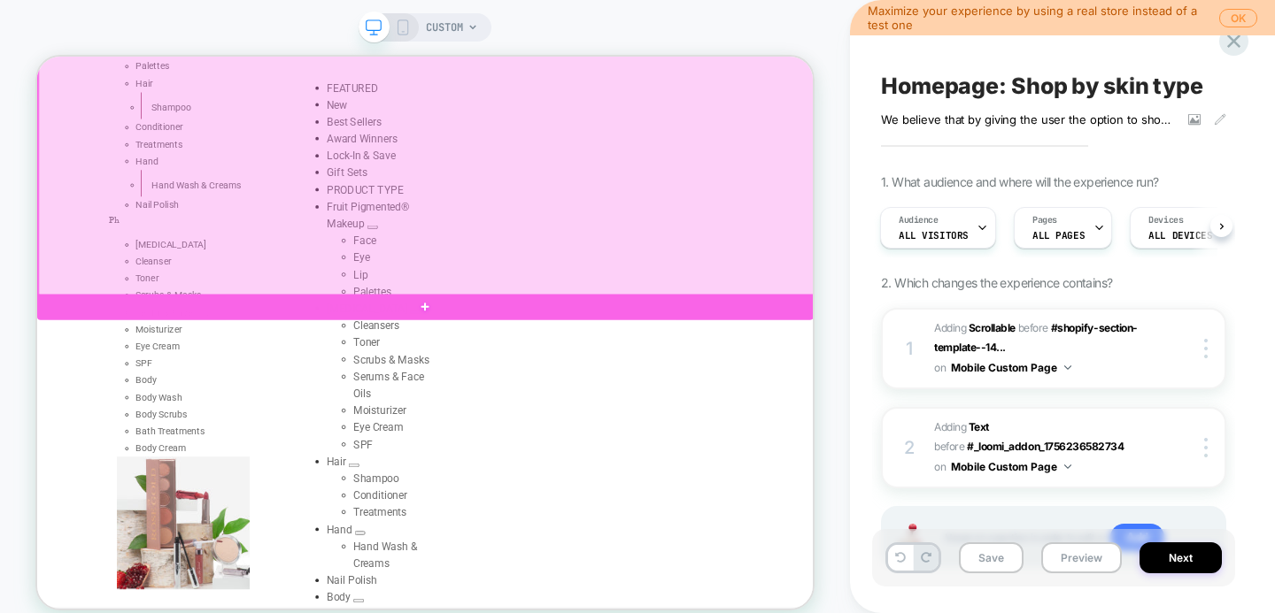
scroll to position [546, 0]
